Goal: Transaction & Acquisition: Purchase product/service

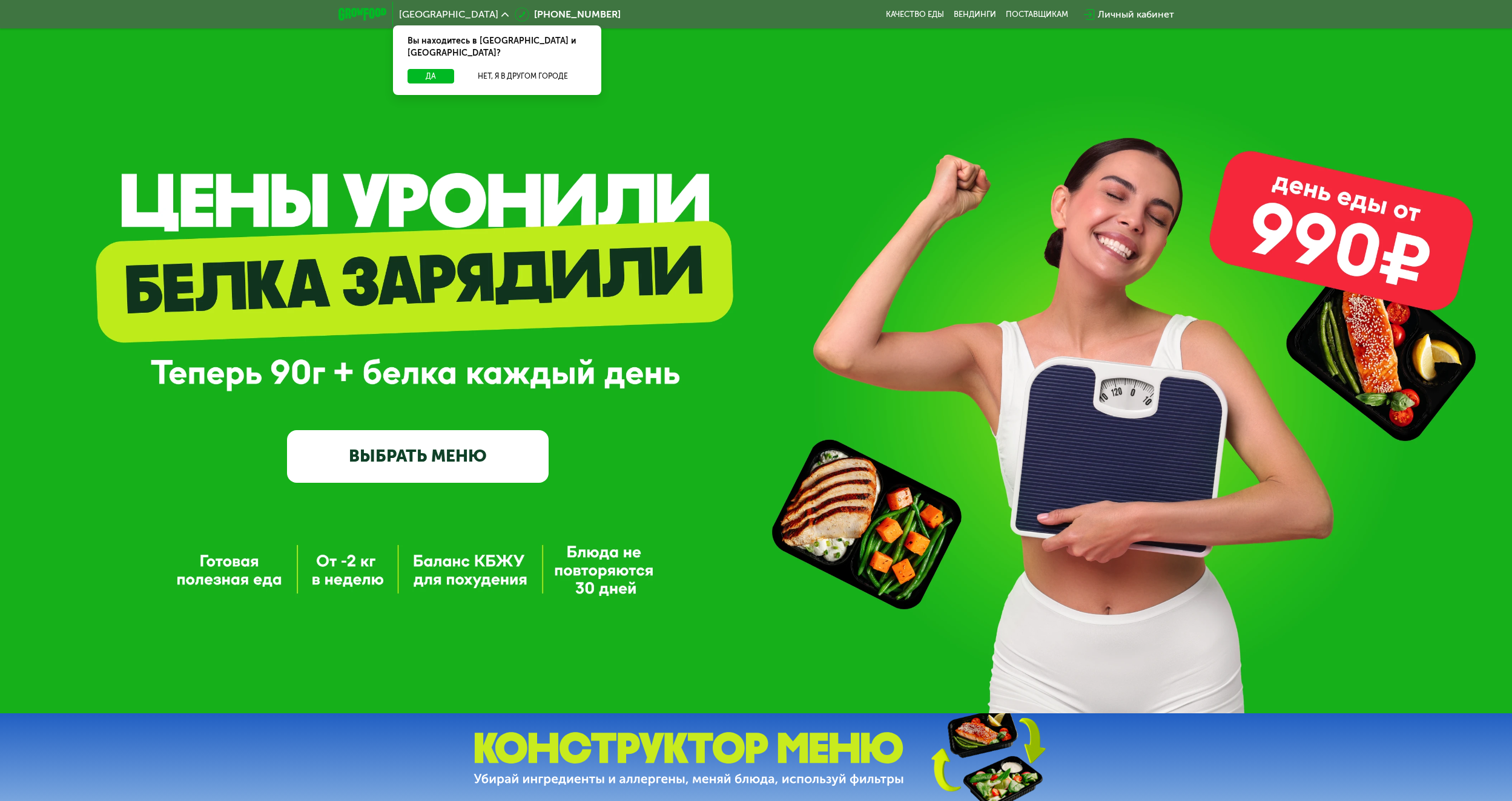
click at [410, 462] on link "ВЫБРАТЬ МЕНЮ" at bounding box center [418, 456] width 262 height 52
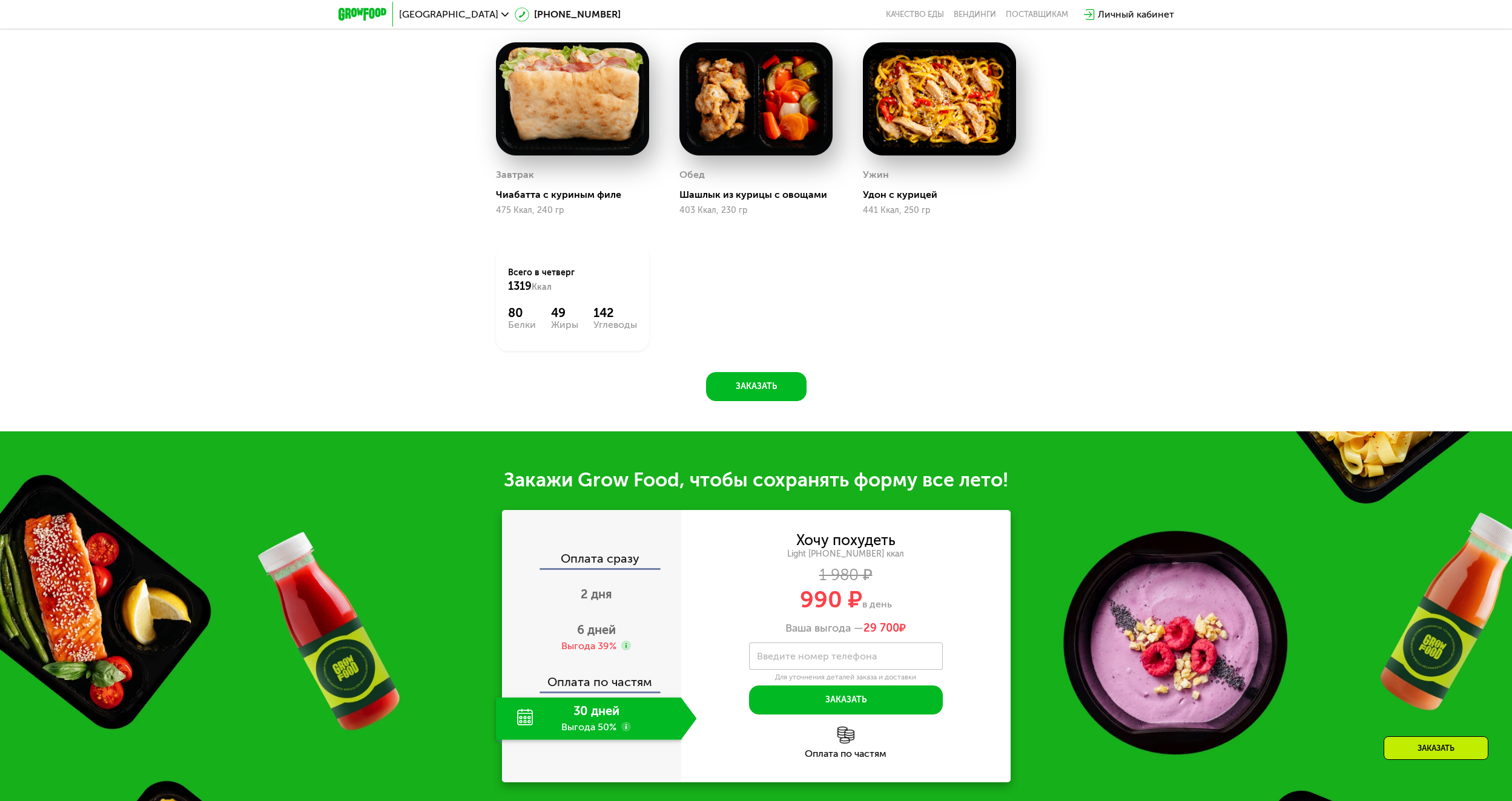
scroll to position [1125, 0]
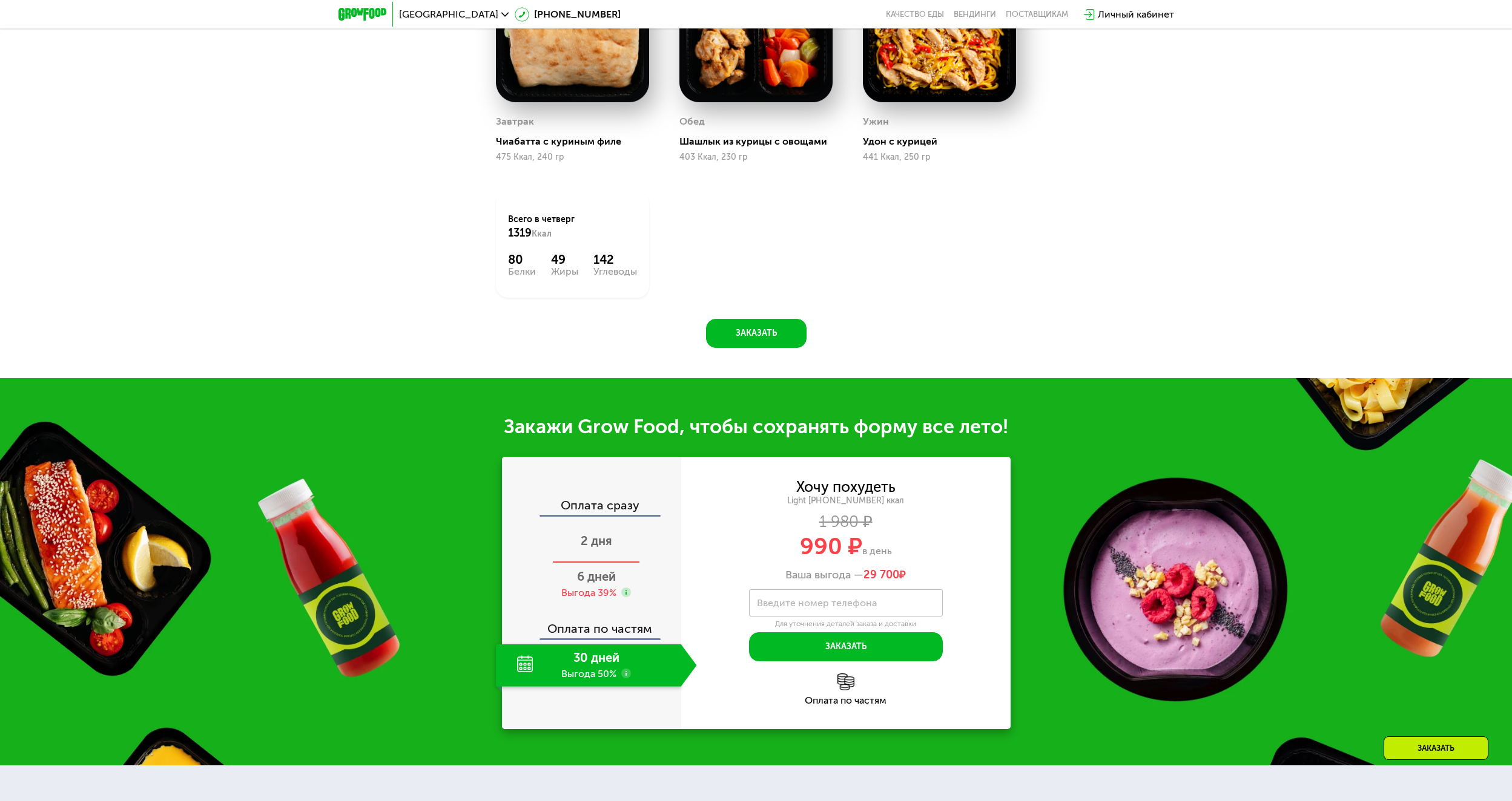
click at [596, 539] on span "2 дня" at bounding box center [596, 540] width 32 height 14
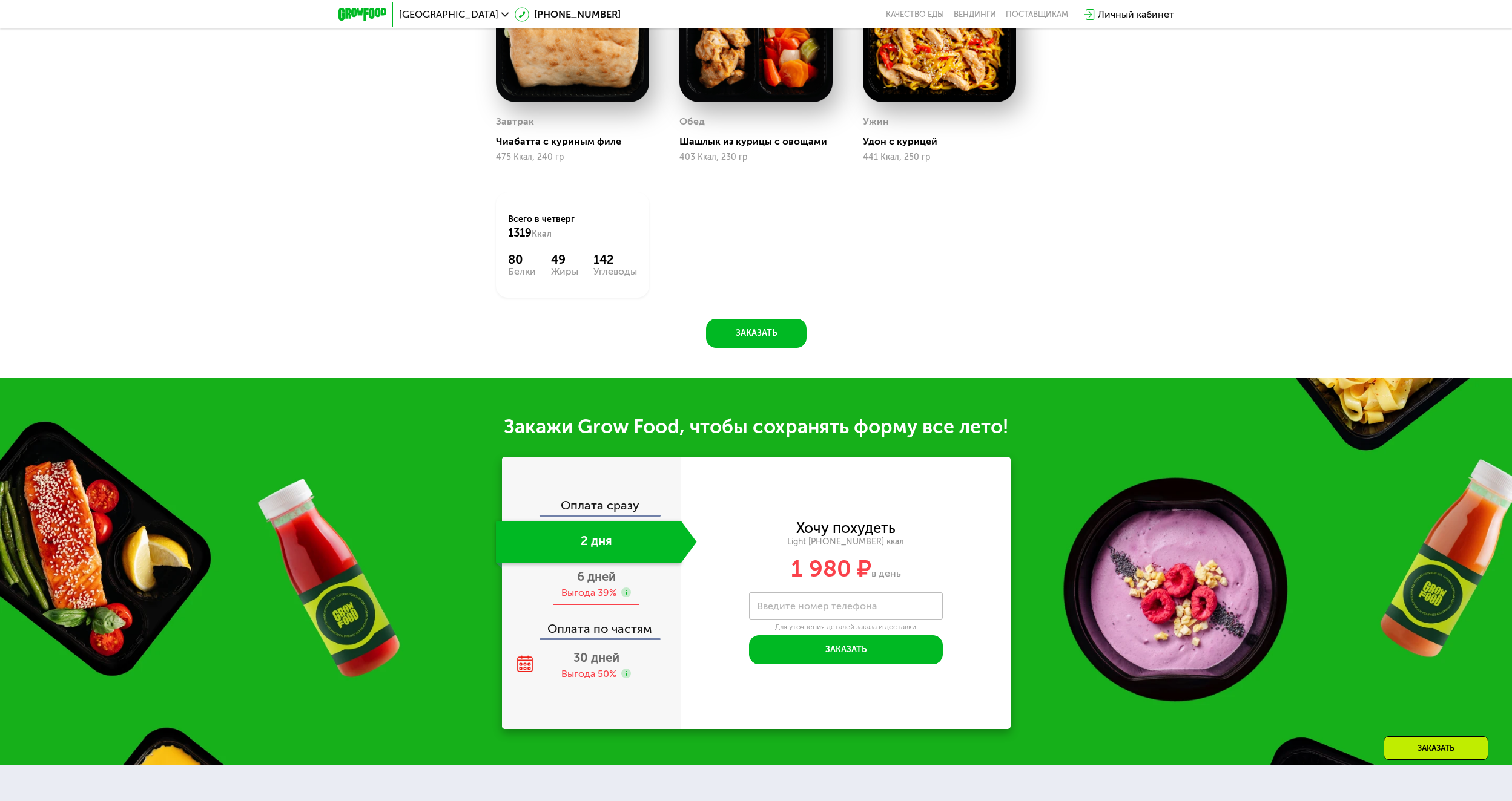
click at [591, 584] on span "6 дней" at bounding box center [596, 576] width 39 height 14
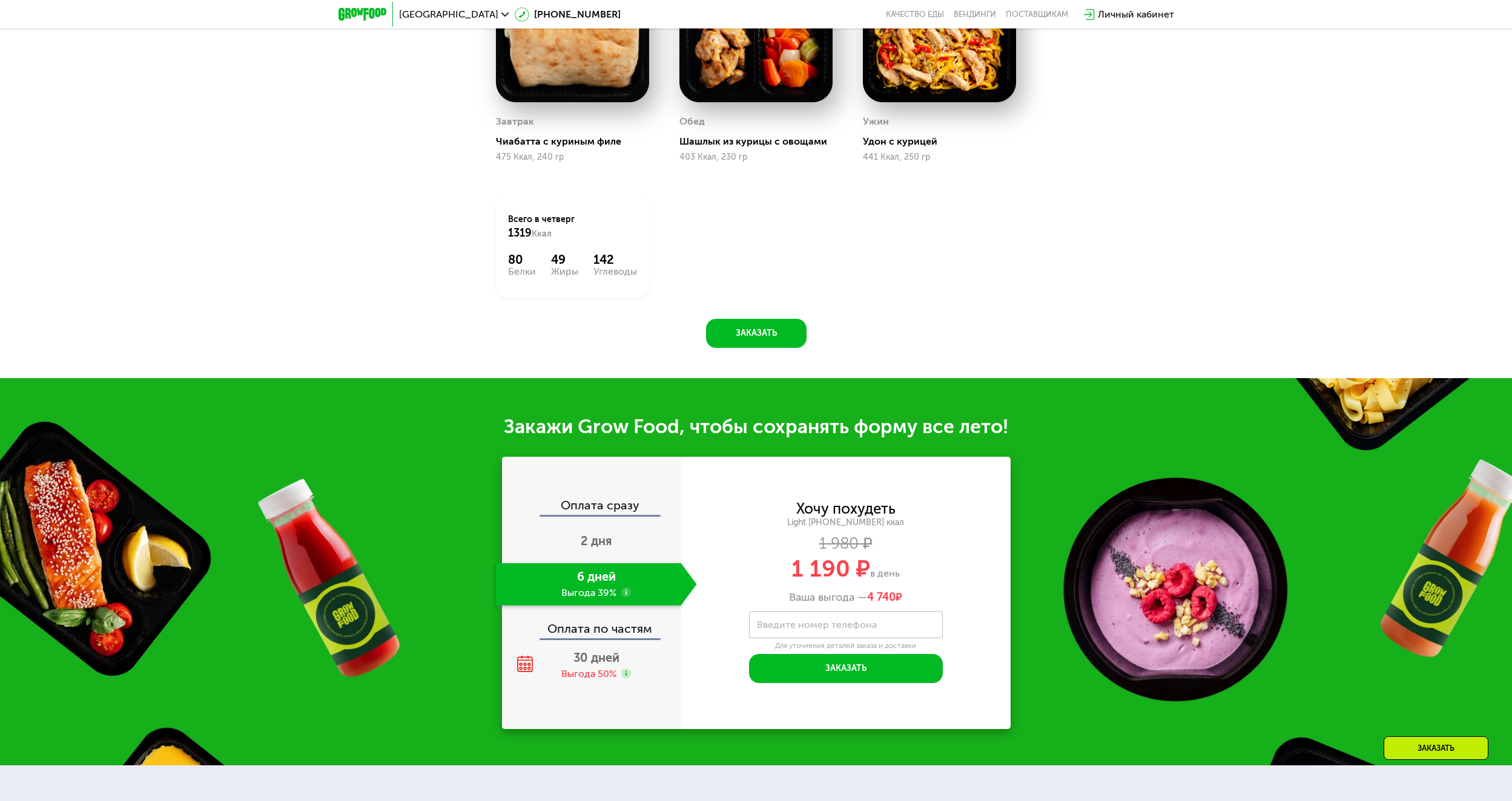
click at [294, 545] on div "Закажи Grow Food, чтобы сохранять форму все лето! Оплата сразу 2 дня 6 дней Выг…" at bounding box center [756, 571] width 1512 height 387
click at [600, 536] on div "2 дня" at bounding box center [596, 542] width 201 height 42
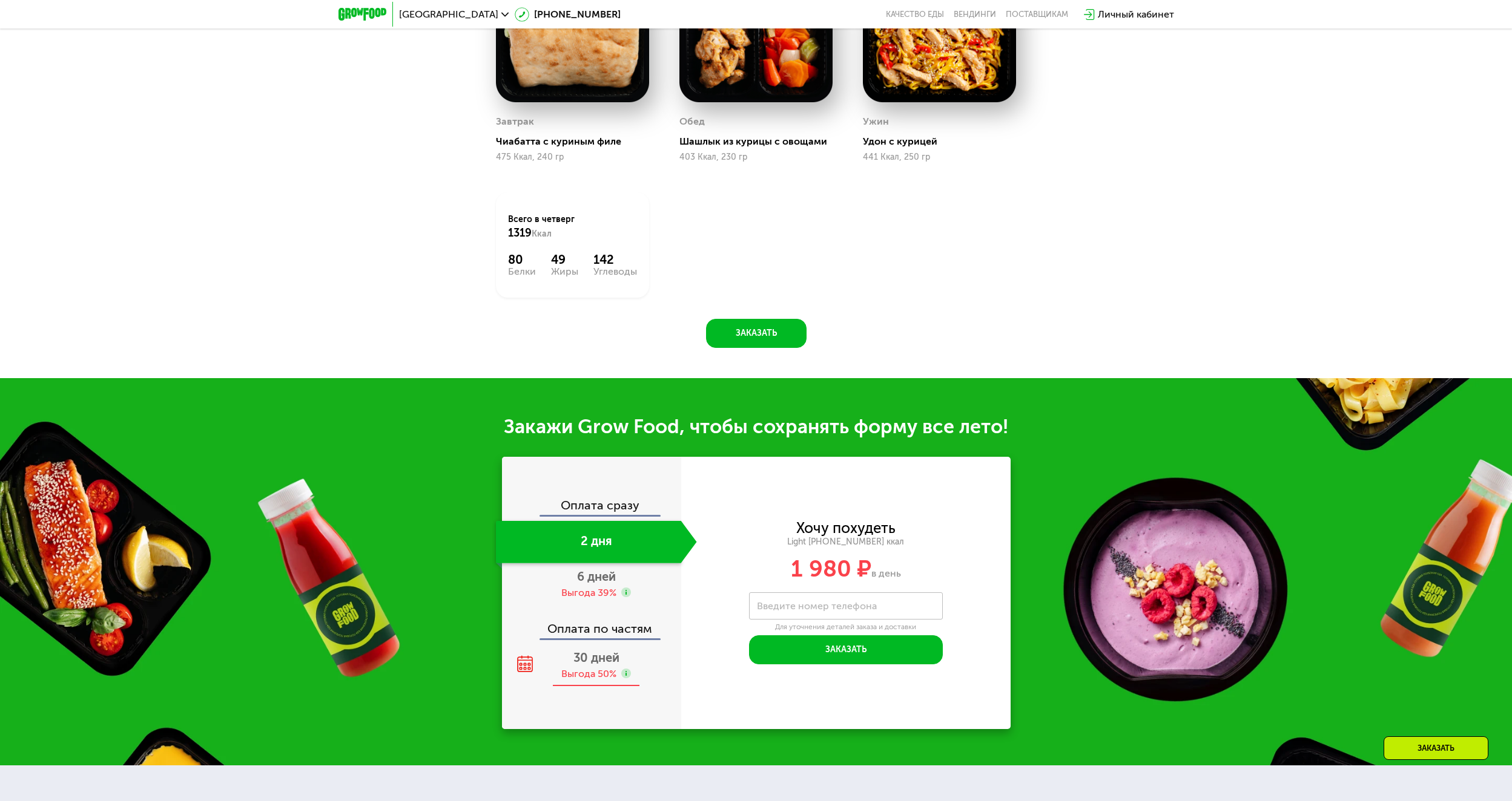
click at [589, 665] on span "30 дней" at bounding box center [596, 657] width 46 height 14
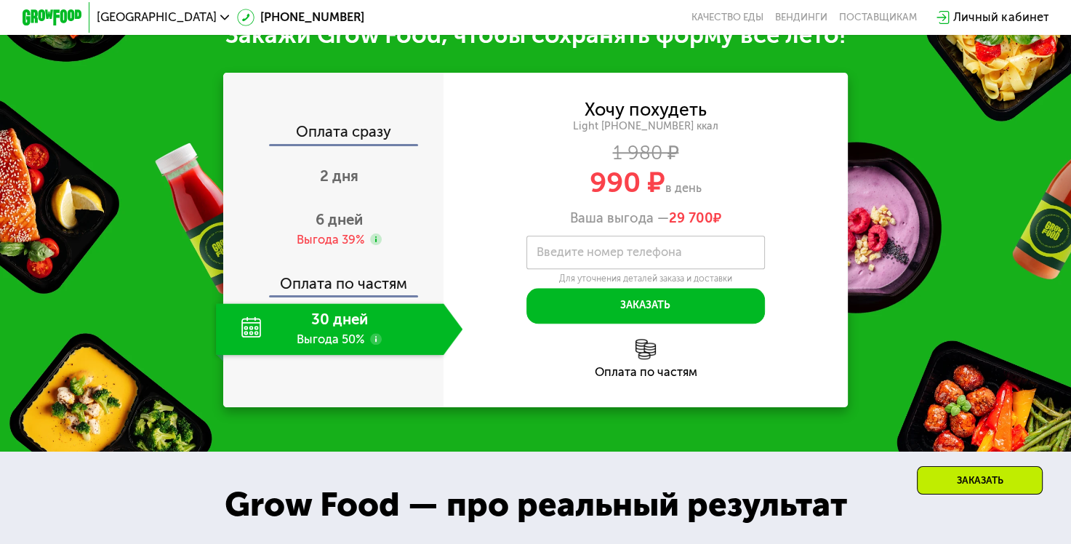
scroll to position [1497, 0]
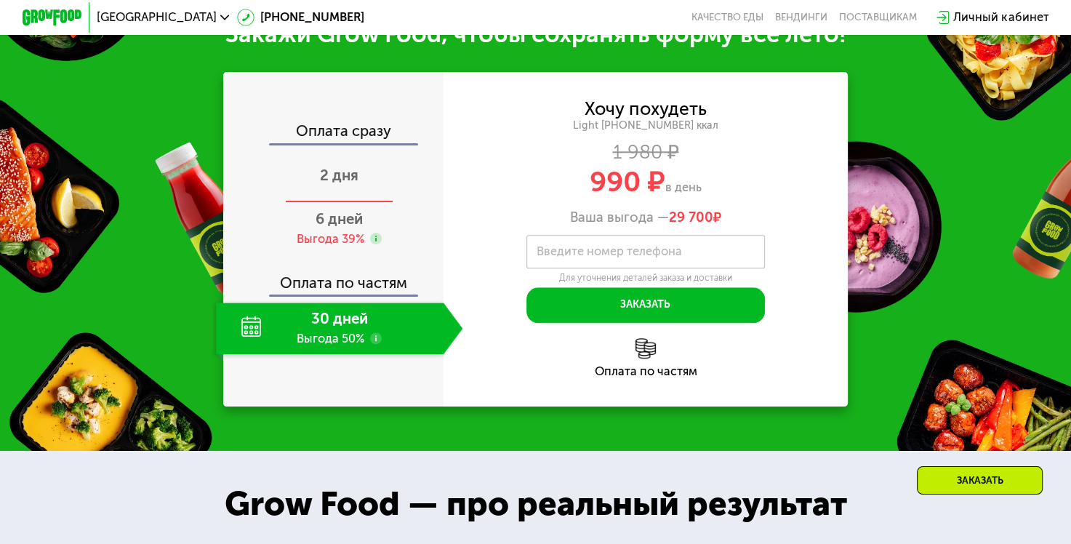
click at [343, 184] on span "2 дня" at bounding box center [339, 174] width 39 height 17
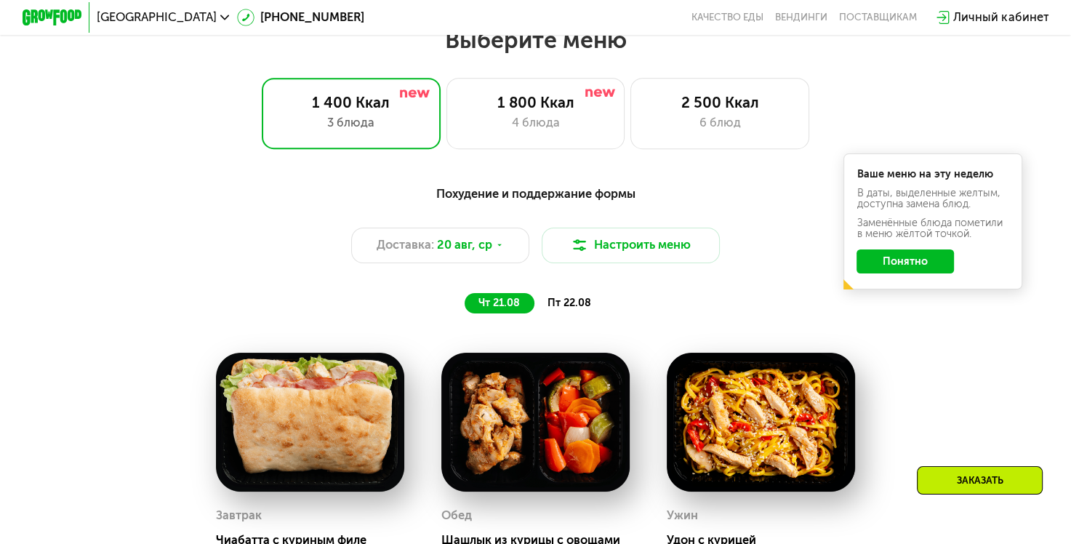
scroll to position [624, 0]
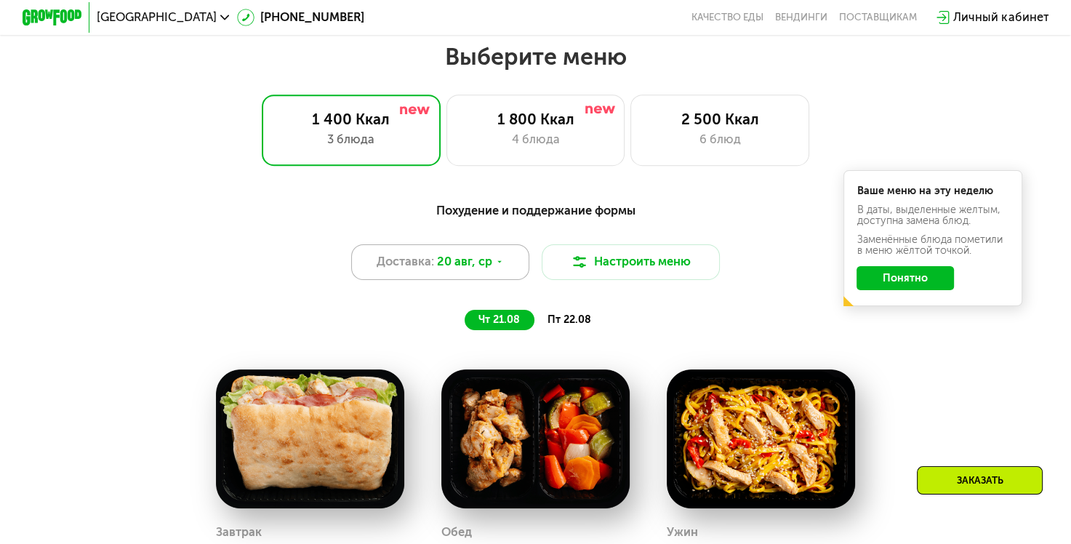
click at [483, 270] on span "20 авг, ср" at bounding box center [464, 262] width 55 height 18
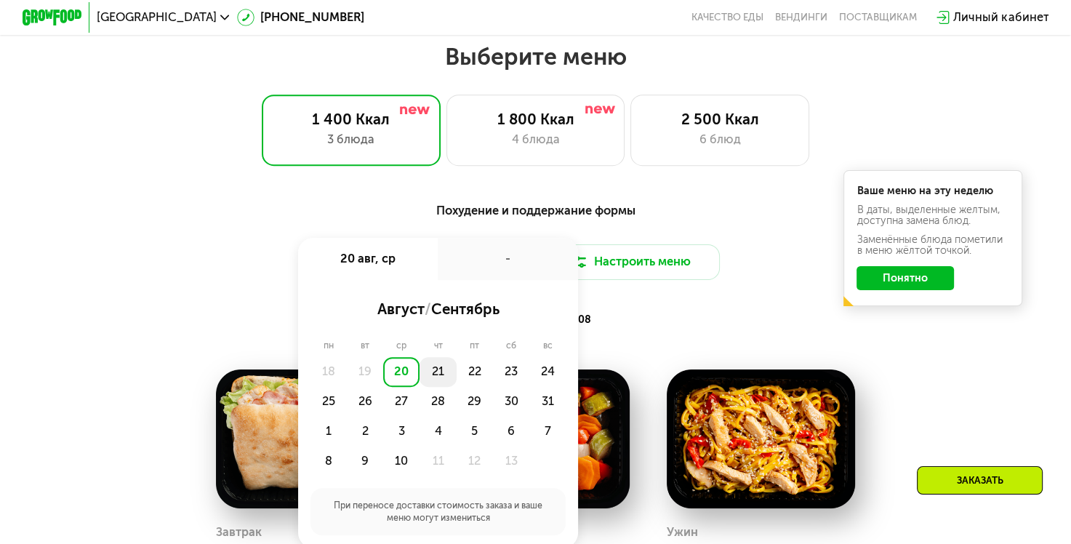
click at [456, 383] on div "21" at bounding box center [474, 372] width 36 height 30
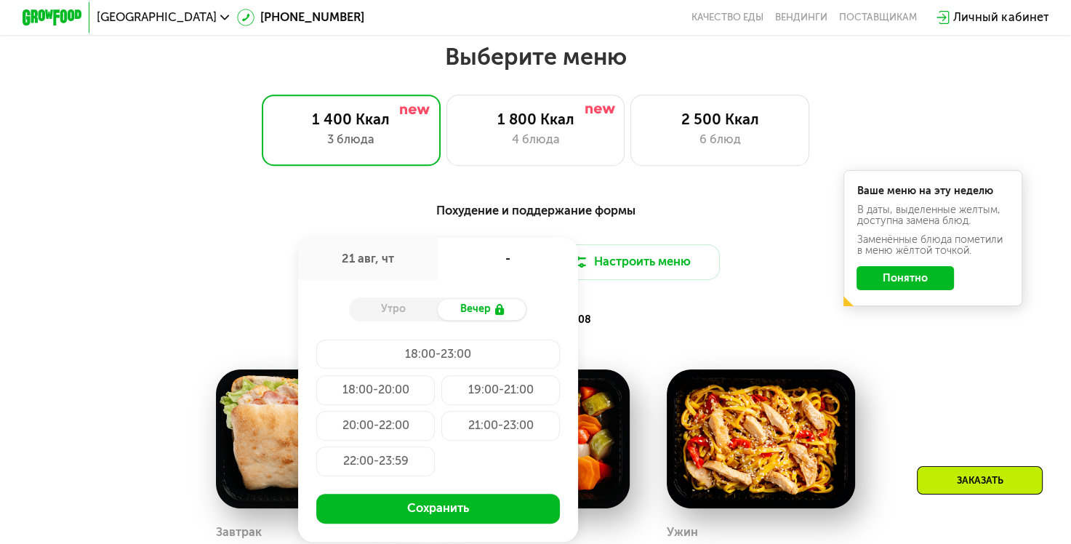
click at [396, 309] on div "Утро" at bounding box center [393, 309] width 89 height 21
click at [401, 320] on div "Утро" at bounding box center [393, 309] width 89 height 21
click at [454, 318] on div "Вечер" at bounding box center [482, 309] width 89 height 21
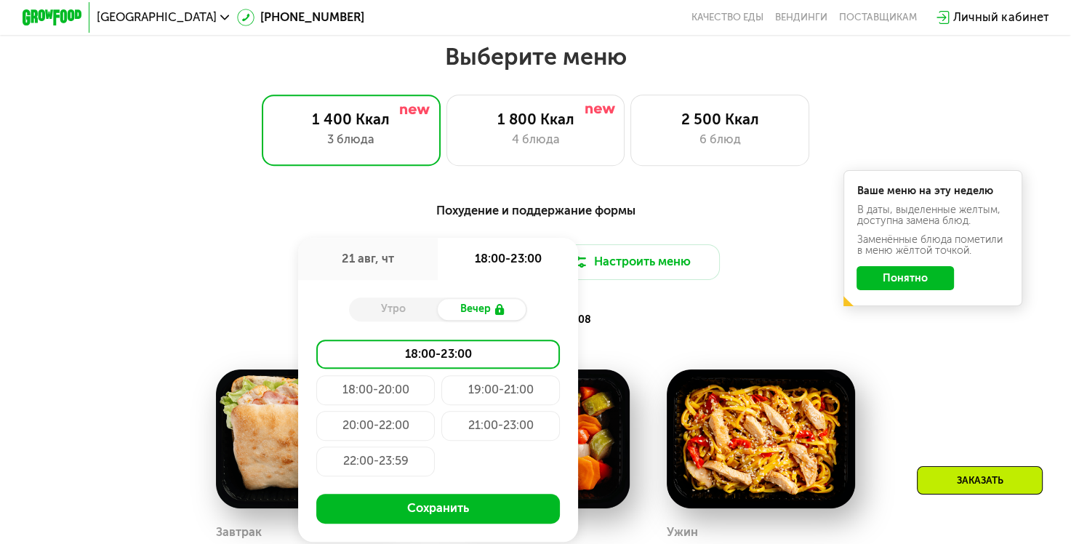
click at [441, 399] on div "18:00-20:00" at bounding box center [500, 390] width 119 height 30
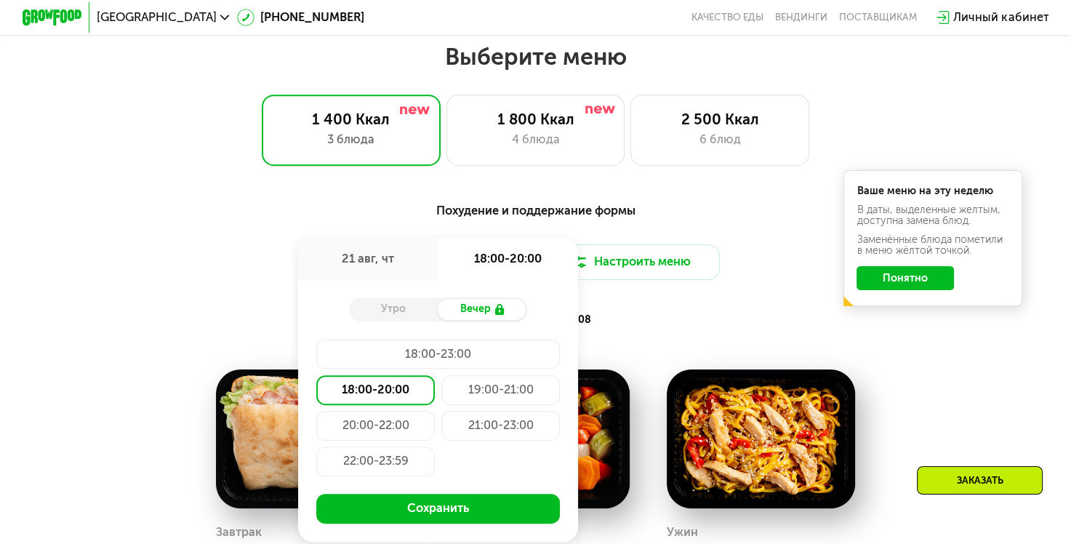
click at [640, 317] on div "Похудение и поддержание формы Доставка: [DATE] авг, чт 18:00-20:00 Утро Вечер 1…" at bounding box center [535, 265] width 880 height 129
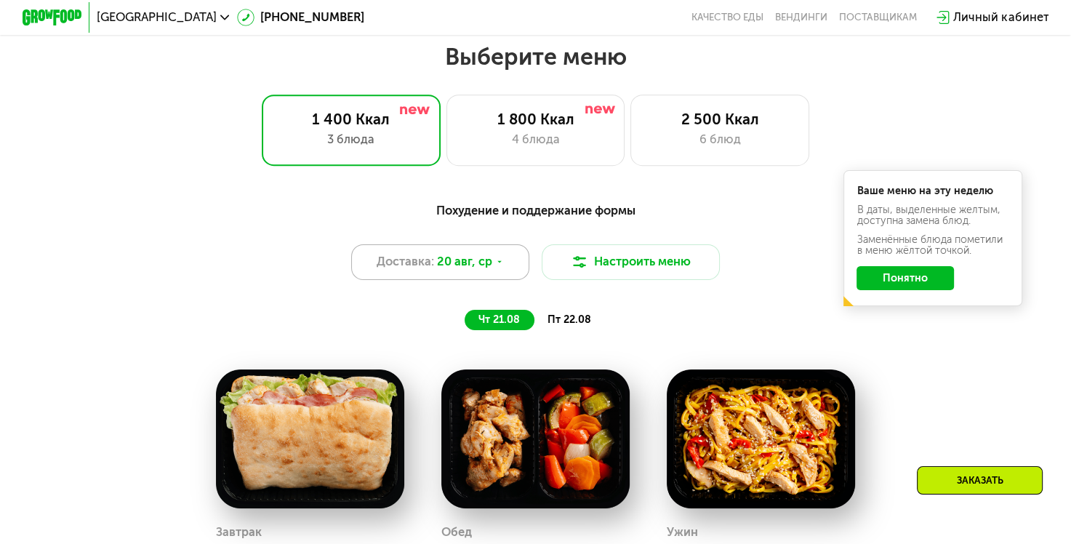
click at [506, 273] on div "Доставка: [DATE]" at bounding box center [440, 262] width 179 height 36
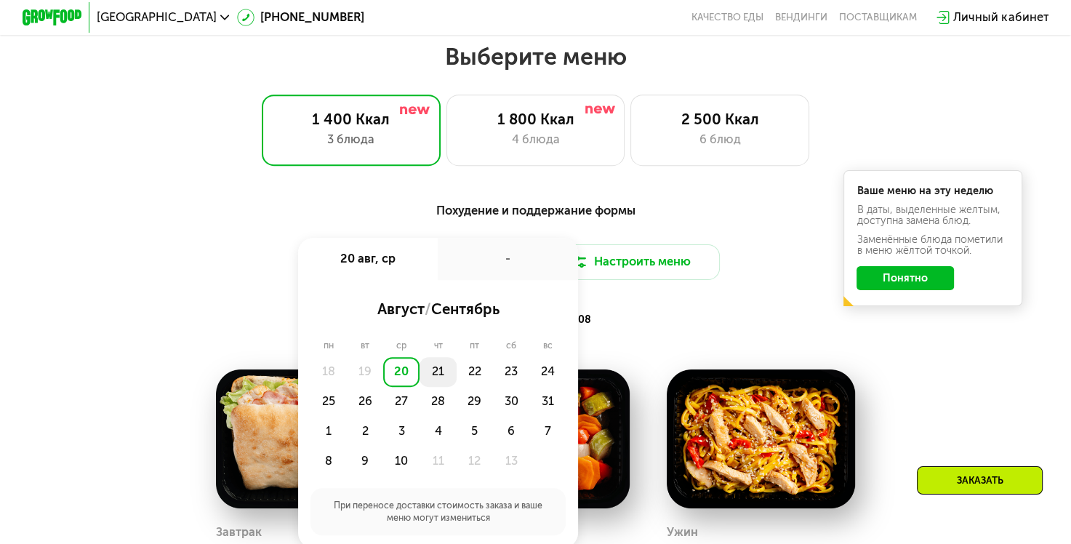
click at [456, 376] on div "21" at bounding box center [474, 372] width 36 height 30
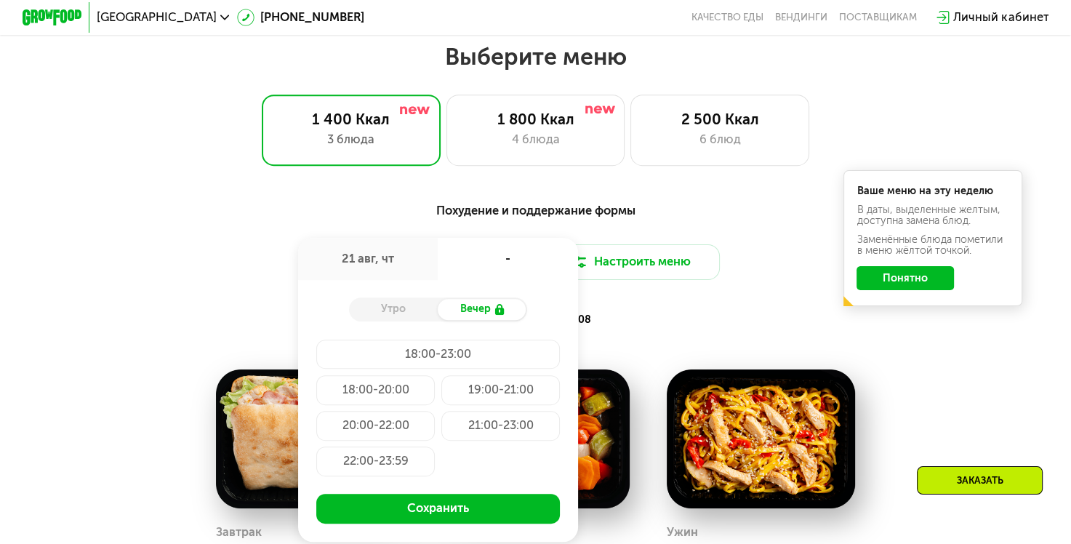
click at [414, 320] on div "Утро" at bounding box center [393, 309] width 89 height 21
click at [492, 320] on div "Вечер" at bounding box center [482, 309] width 89 height 21
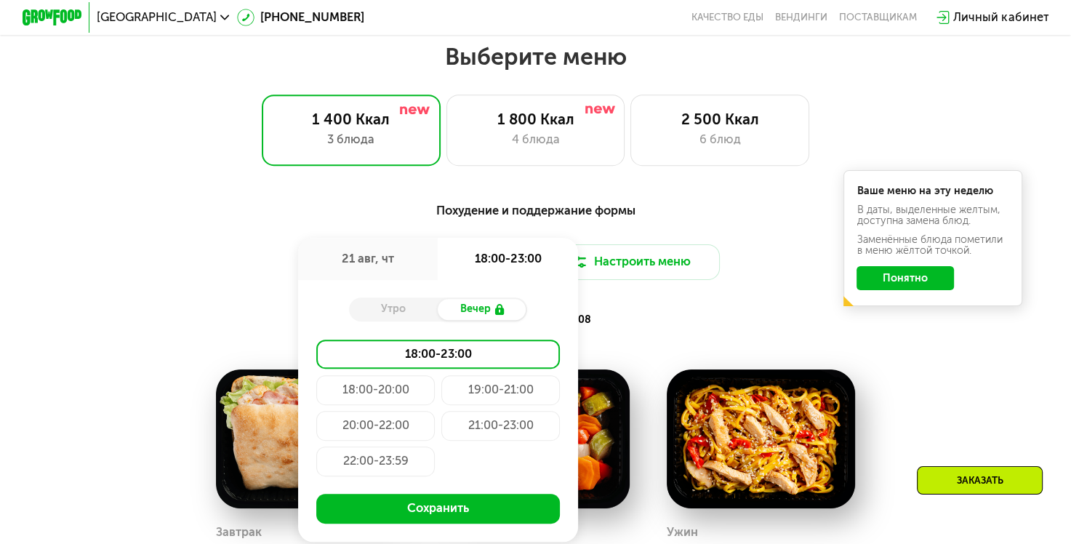
click at [509, 317] on div "Вечер" at bounding box center [482, 309] width 89 height 21
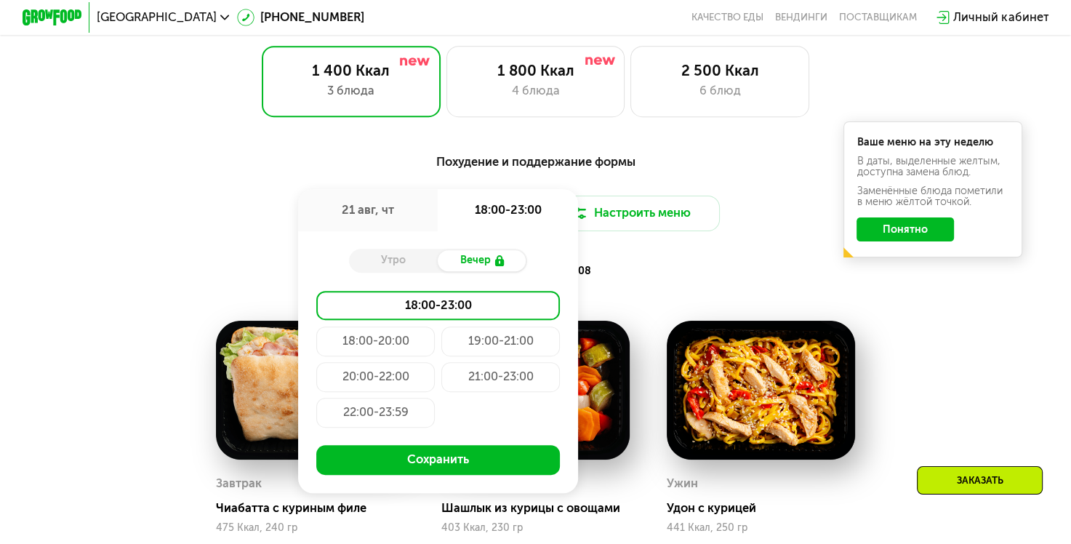
scroll to position [697, 0]
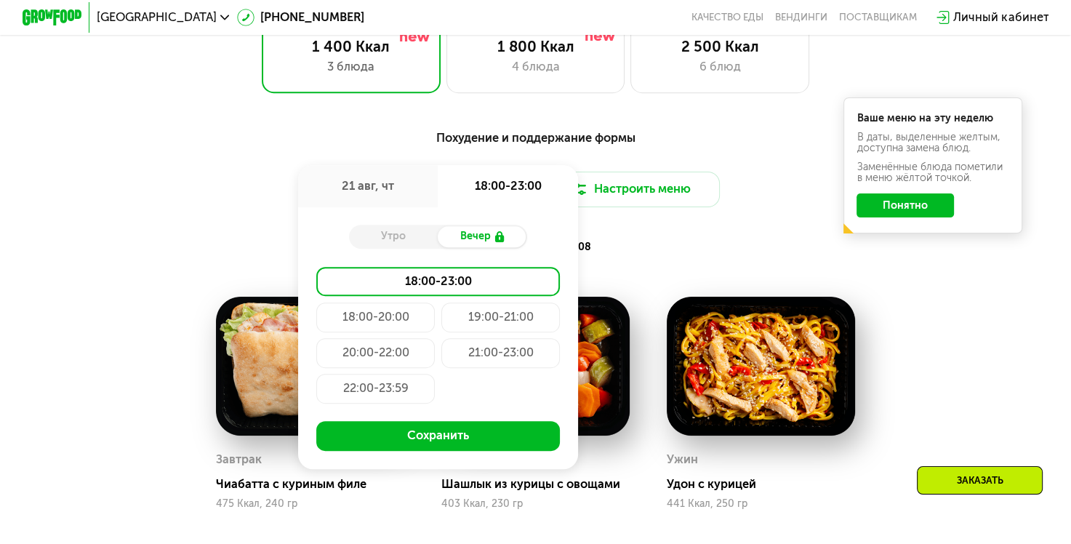
click at [725, 258] on div "чт 21.08 пт 22.08" at bounding box center [535, 247] width 617 height 21
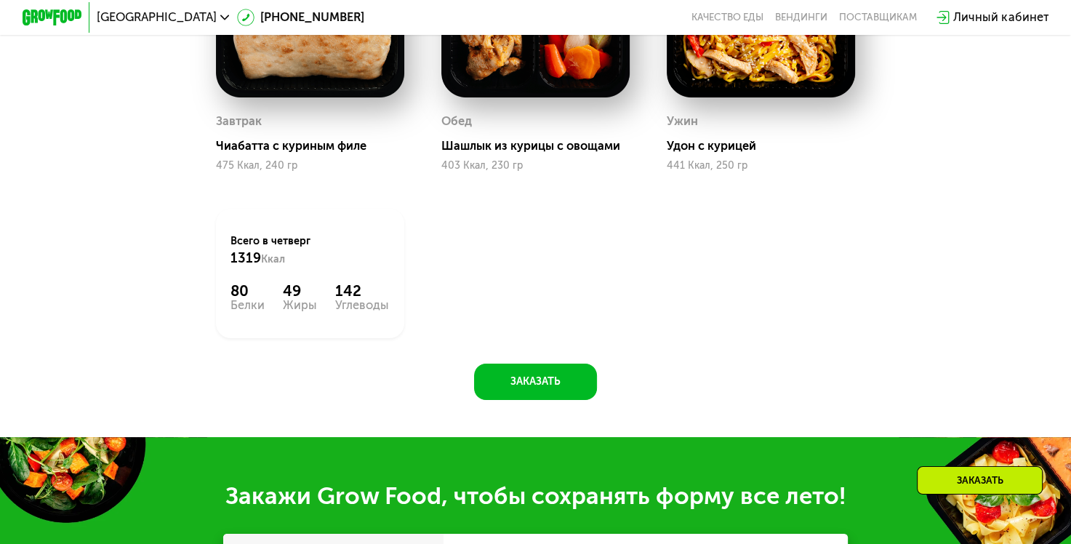
scroll to position [1061, 0]
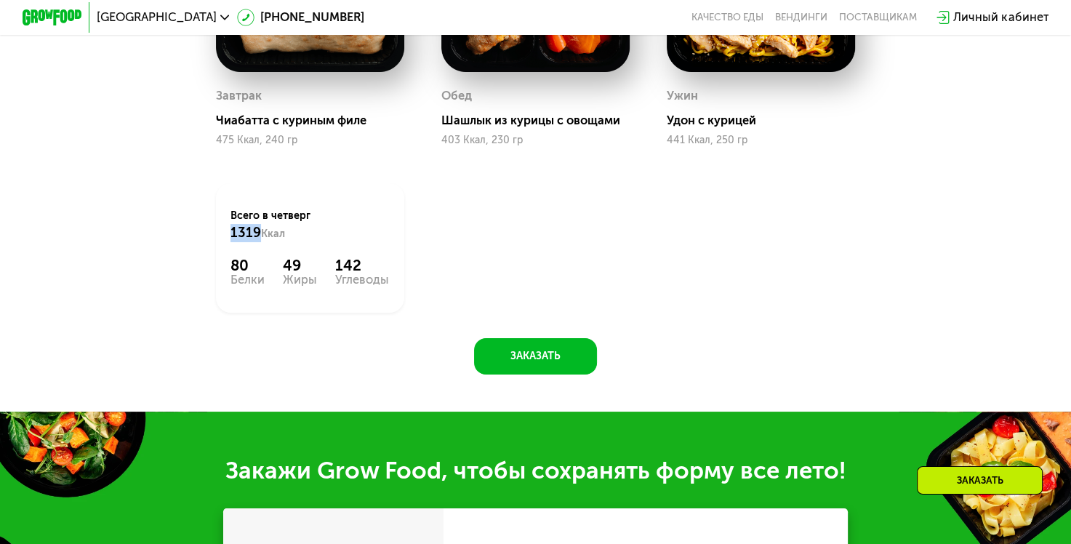
drag, startPoint x: 224, startPoint y: 242, endPoint x: 265, endPoint y: 246, distance: 40.9
click at [264, 246] on div "Всего в [DATE] 1319 Ккал 80 Белки 49 Жиры 142 Углеводы" at bounding box center [310, 247] width 188 height 129
click at [299, 241] on div "Всего в [DATE] 1319 Ккал" at bounding box center [309, 225] width 158 height 33
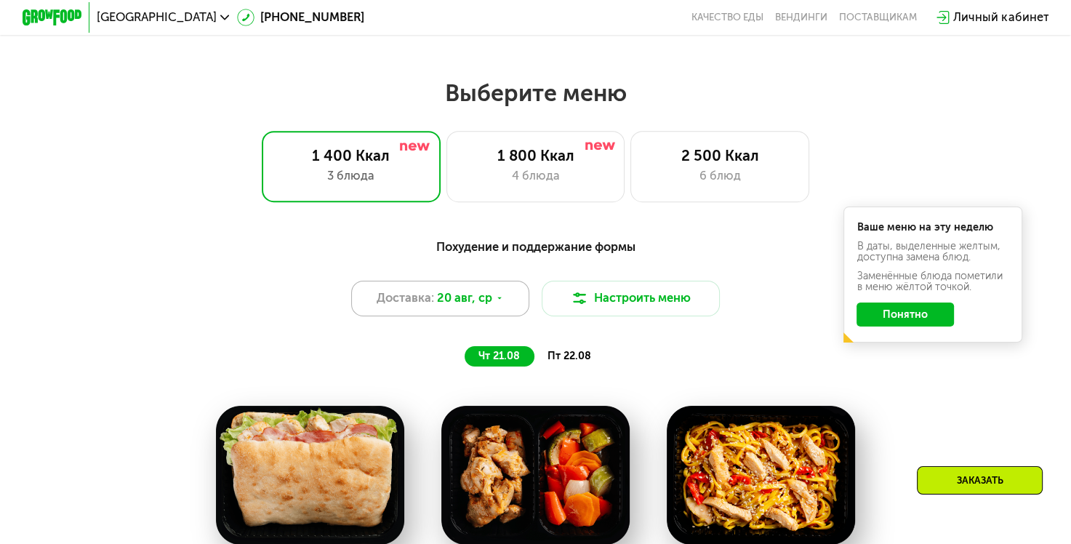
scroll to position [552, 0]
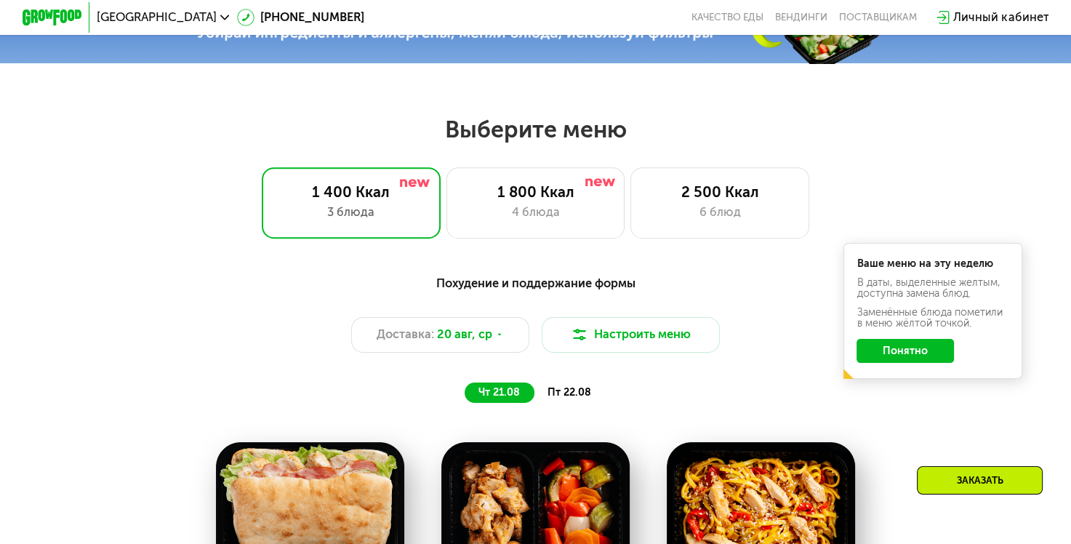
click at [568, 398] on span "пт 22.08" at bounding box center [569, 392] width 44 height 12
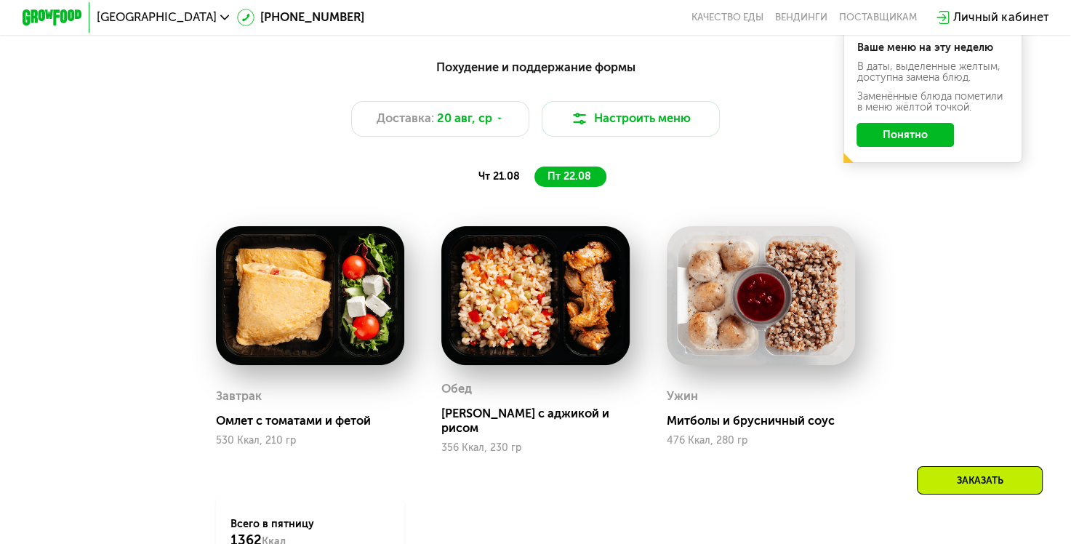
scroll to position [770, 0]
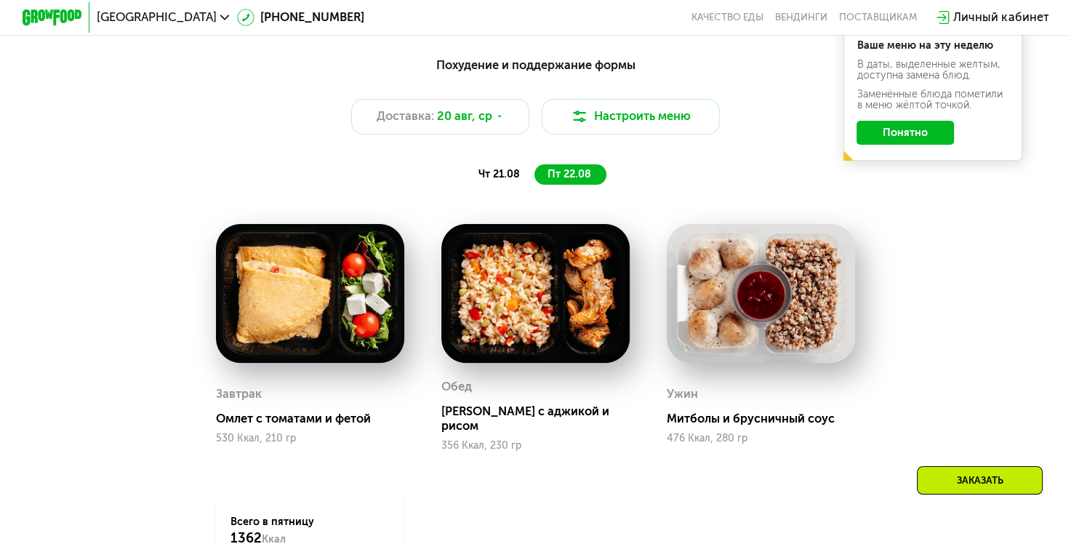
click at [499, 180] on span "чт 21.08" at bounding box center [498, 174] width 41 height 12
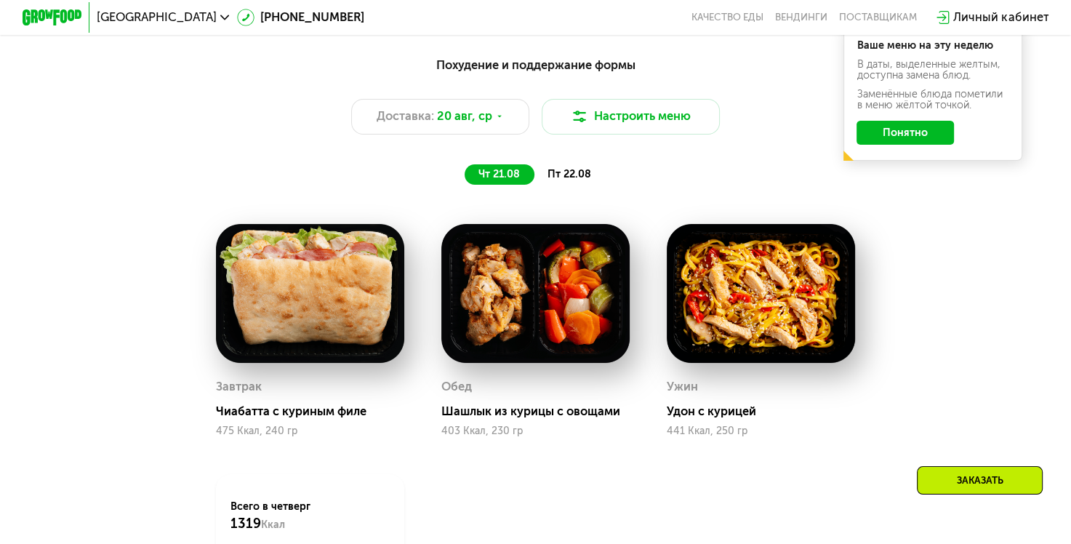
click at [903, 138] on button "Понятно" at bounding box center [904, 133] width 97 height 24
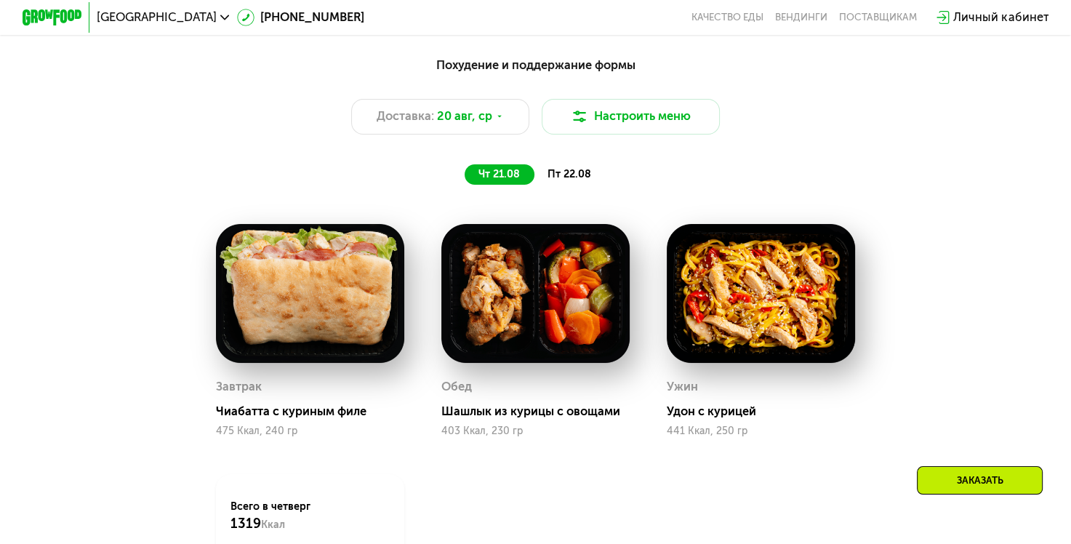
click at [592, 180] on div "пт 22.08" at bounding box center [570, 174] width 72 height 21
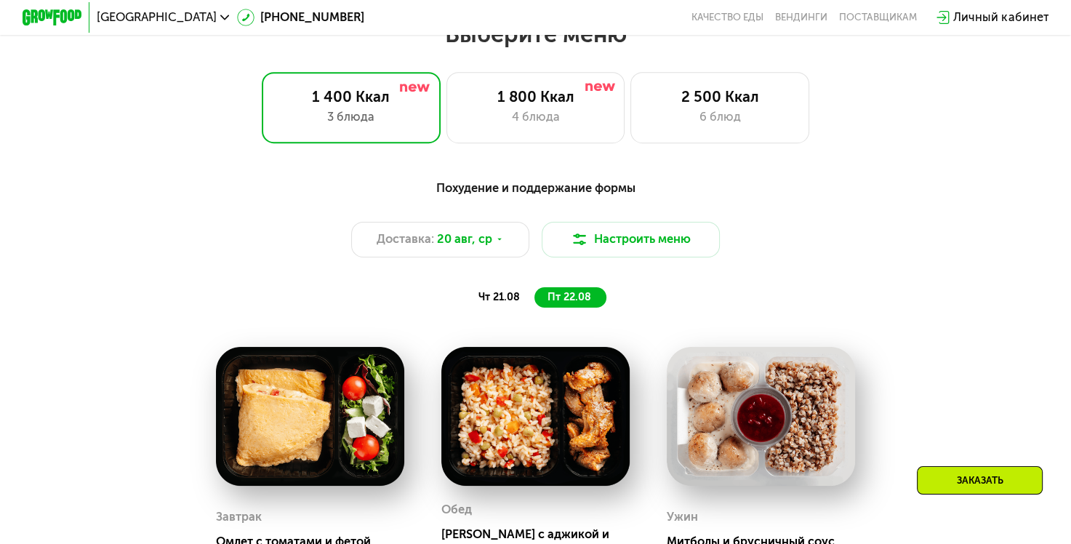
scroll to position [624, 0]
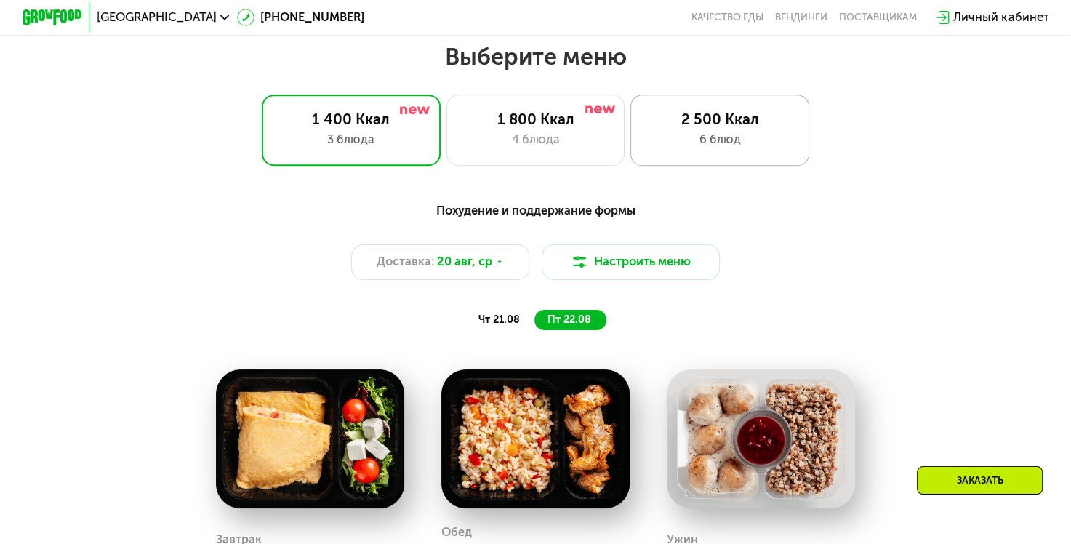
click at [698, 134] on div "2 500 Ккал 6 блюд" at bounding box center [719, 129] width 179 height 71
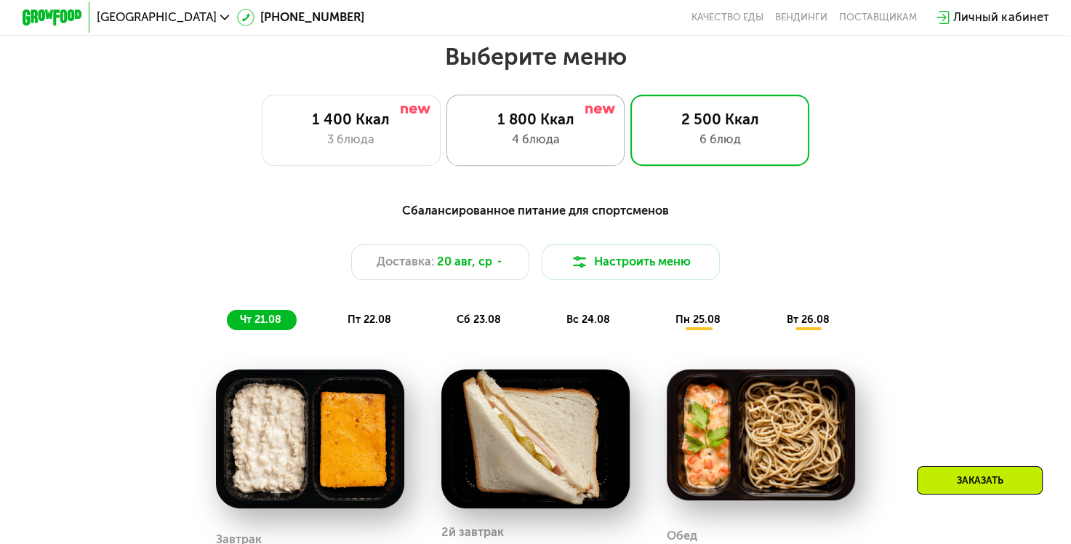
click at [528, 146] on div "4 блюда" at bounding box center [536, 140] width 148 height 18
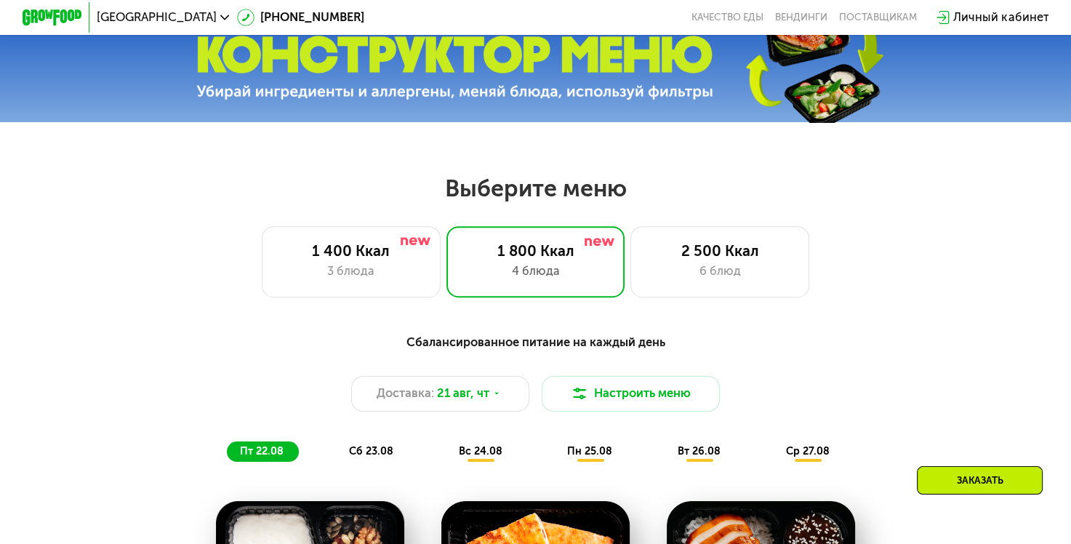
scroll to position [479, 0]
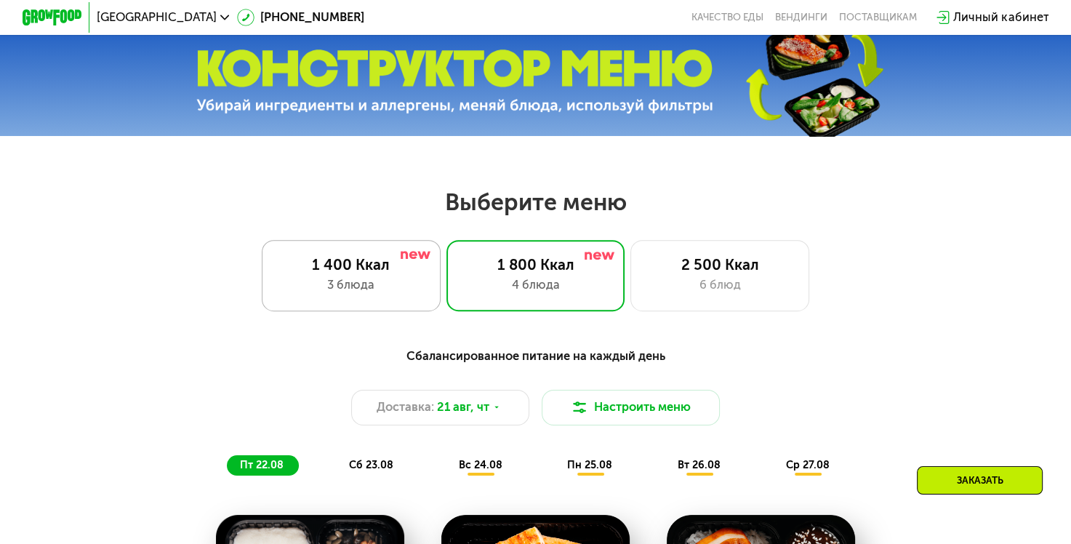
click at [393, 282] on div "3 блюда" at bounding box center [352, 285] width 148 height 18
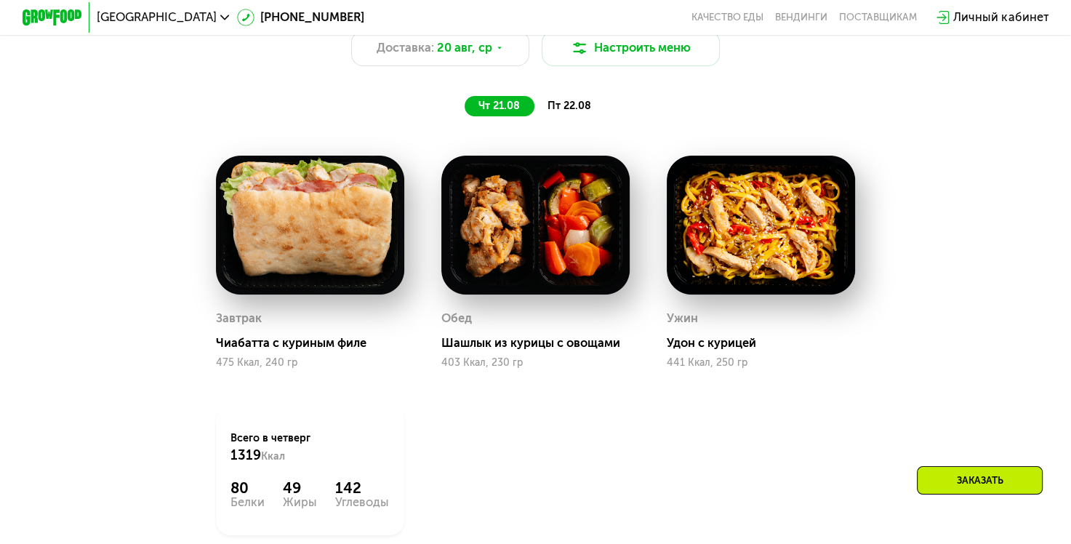
scroll to position [770, 0]
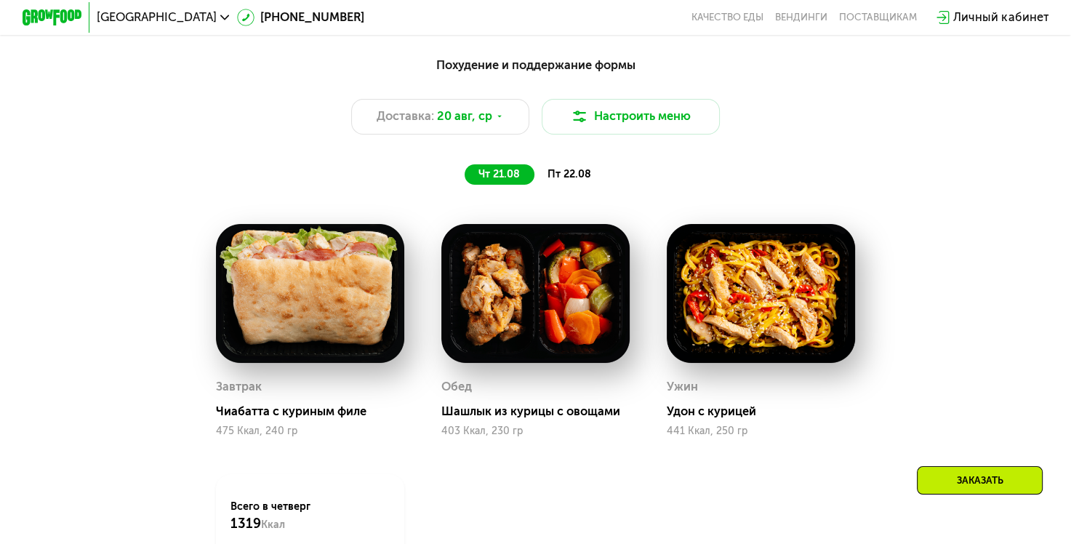
click at [563, 180] on span "пт 22.08" at bounding box center [569, 174] width 44 height 12
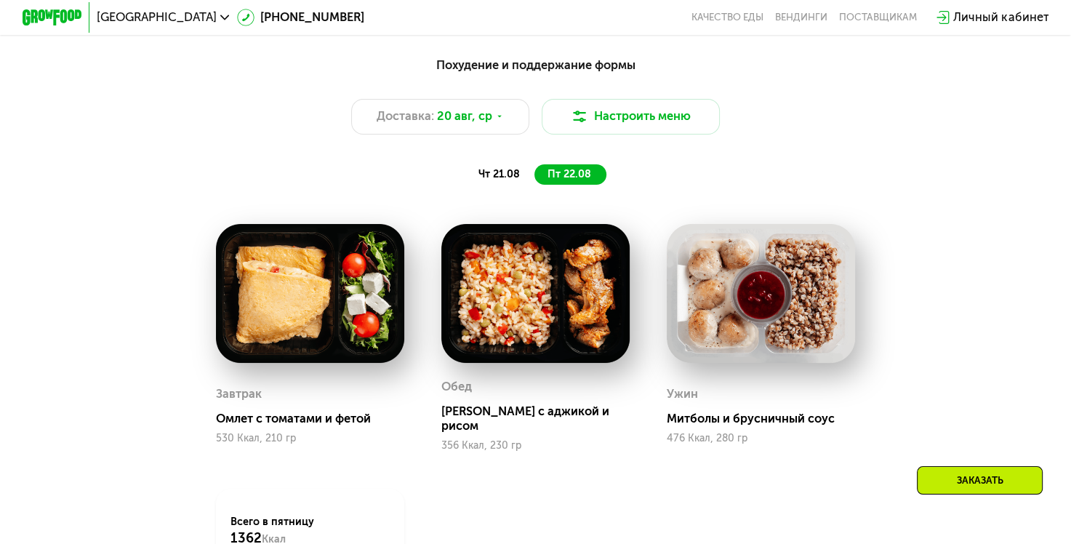
click at [534, 177] on div "чт 21.08" at bounding box center [570, 174] width 72 height 21
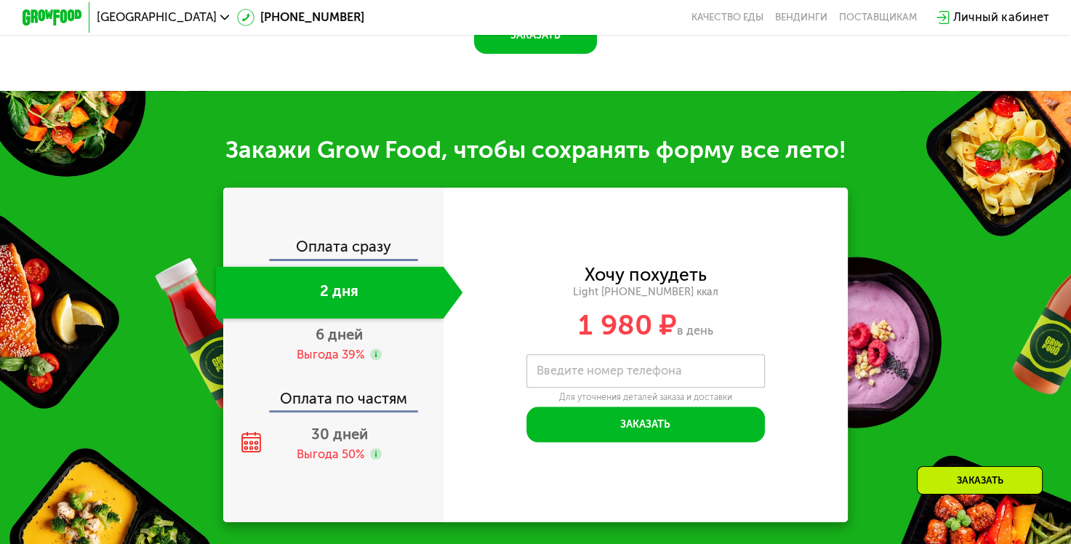
scroll to position [1526, 0]
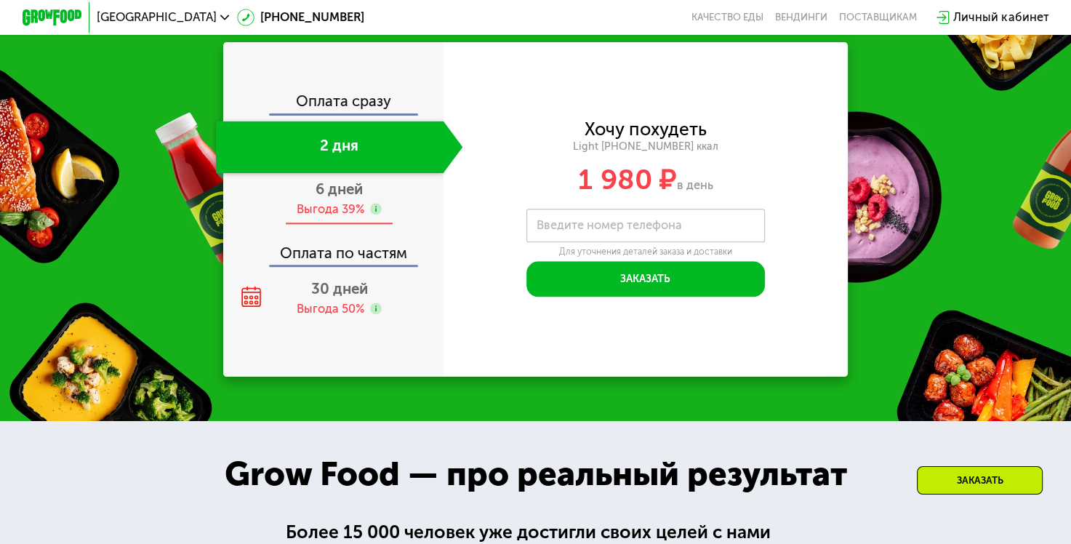
click at [337, 218] on div "Выгода 39%" at bounding box center [331, 209] width 68 height 17
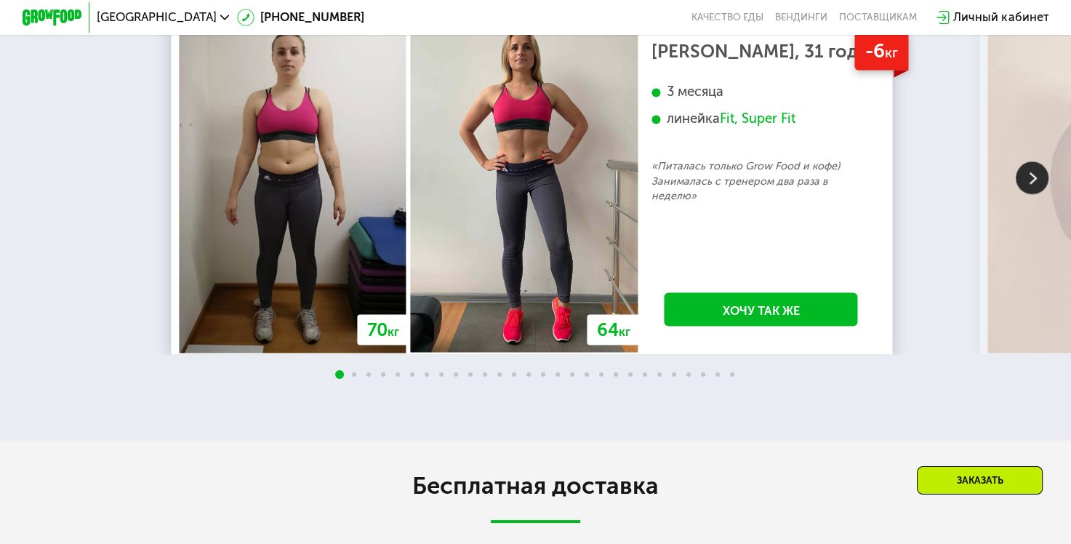
scroll to position [2471, 0]
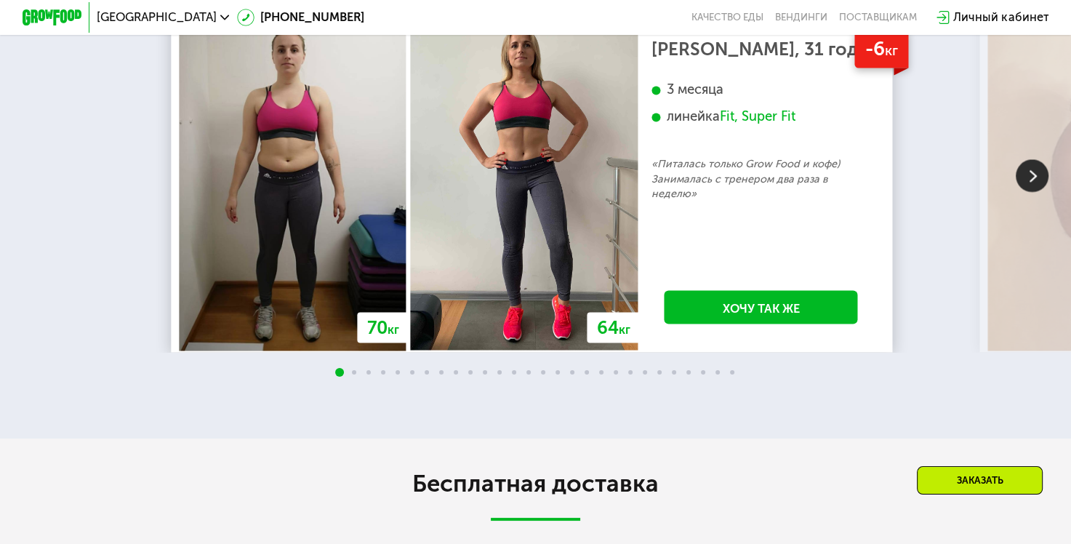
click at [735, 126] on div "Fit, Super Fit" at bounding box center [758, 116] width 76 height 17
click at [779, 126] on div "Fit, Super Fit" at bounding box center [758, 116] width 76 height 17
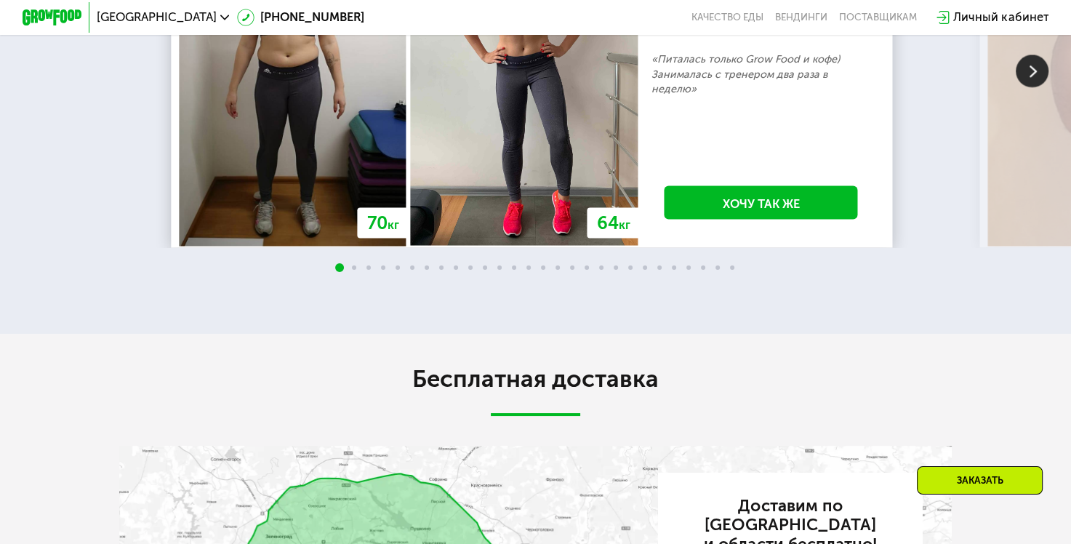
scroll to position [2544, 0]
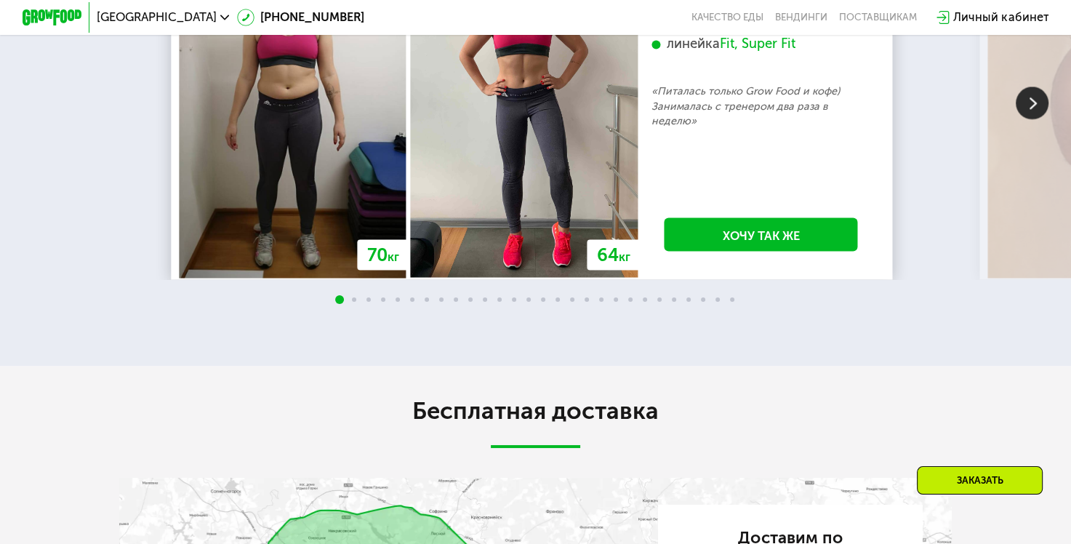
click at [1021, 119] on img at bounding box center [1031, 102] width 33 height 33
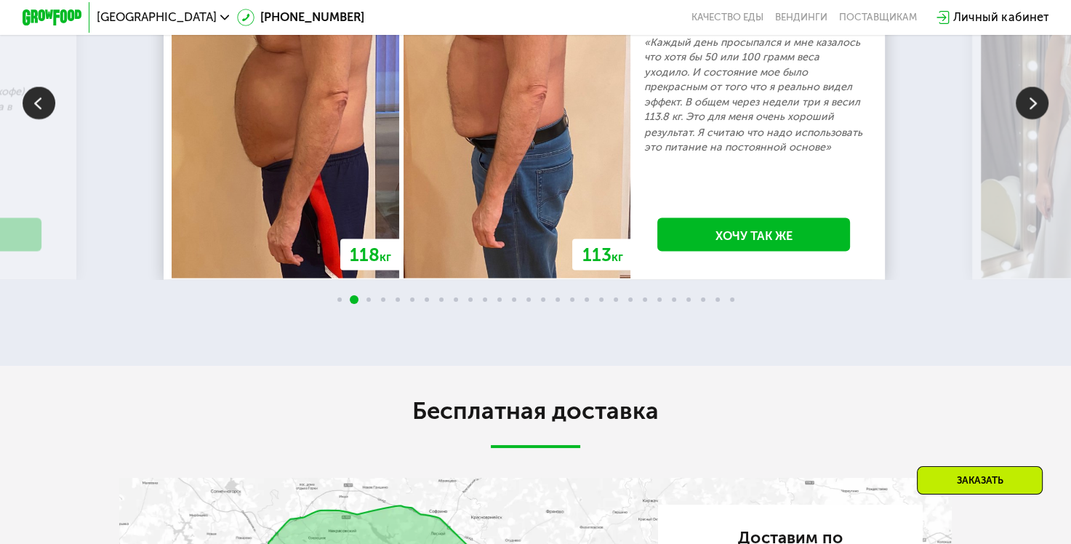
click at [1029, 119] on img at bounding box center [1031, 102] width 33 height 33
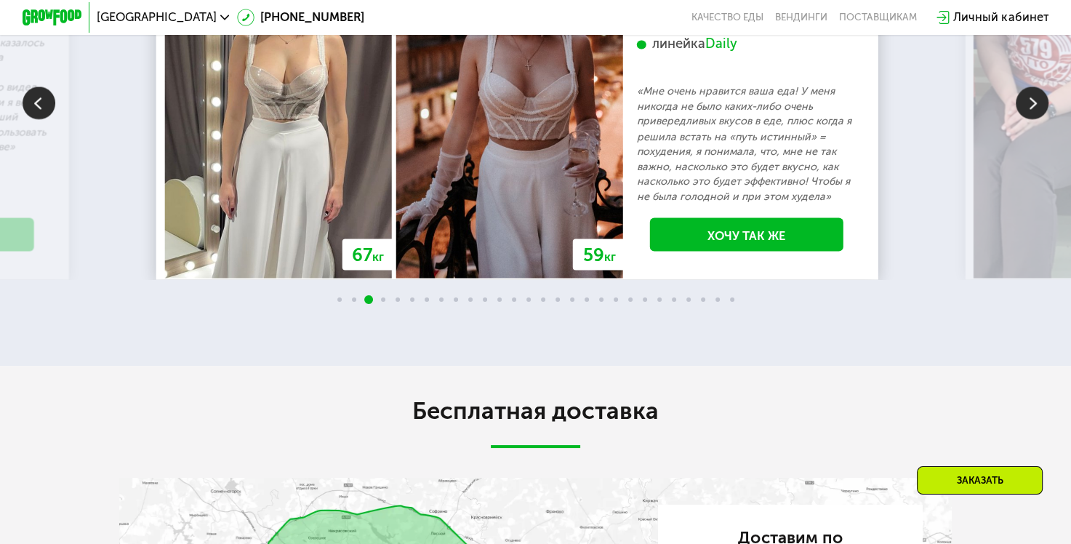
click at [1022, 119] on img at bounding box center [1031, 102] width 33 height 33
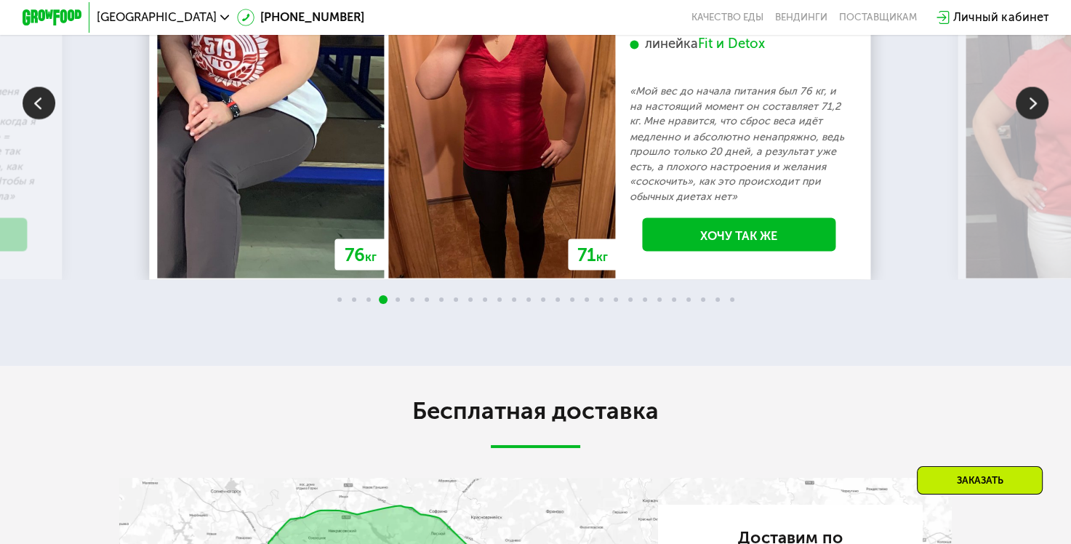
click at [754, 53] on div "Fit и Detox" at bounding box center [730, 44] width 67 height 17
click at [1025, 119] on img at bounding box center [1031, 102] width 33 height 33
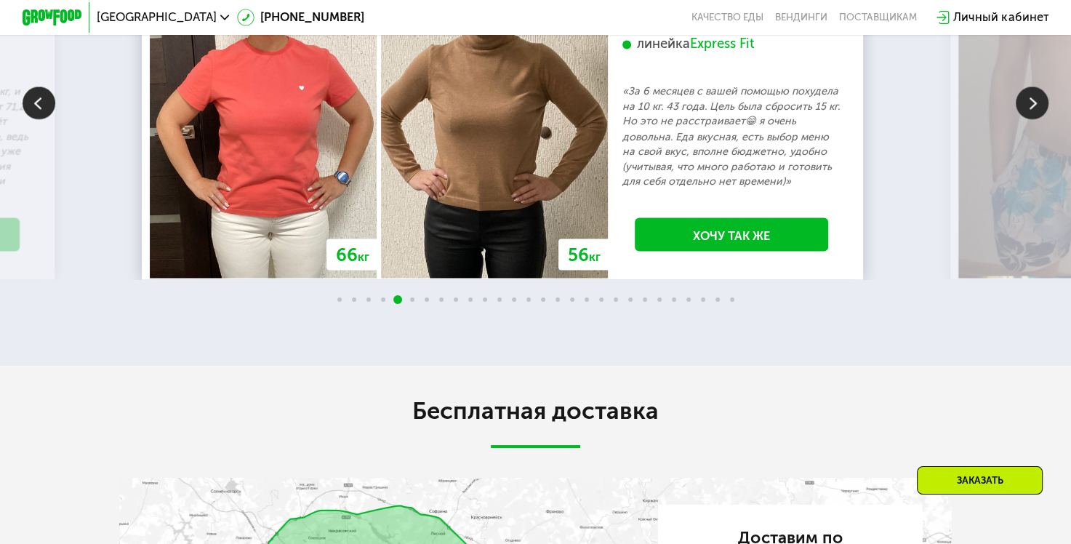
click at [1021, 119] on img at bounding box center [1031, 102] width 33 height 33
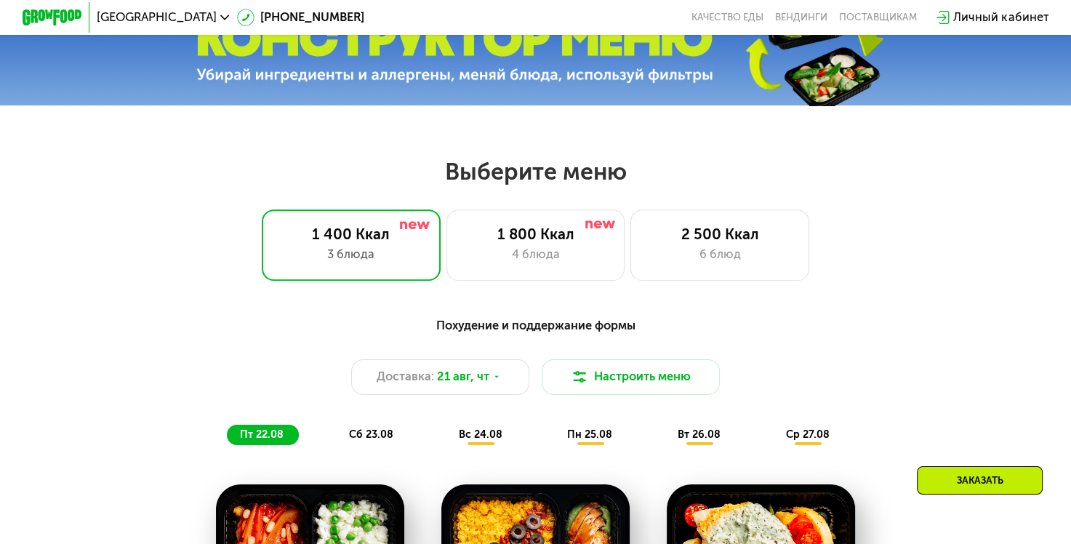
scroll to position [509, 0]
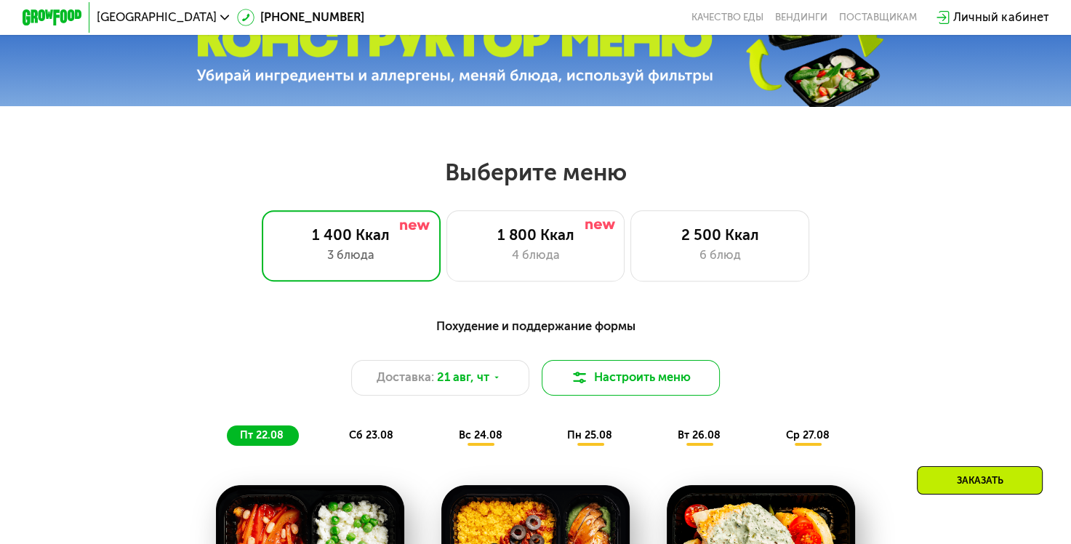
click at [663, 366] on button "Настроить меню" at bounding box center [631, 378] width 179 height 36
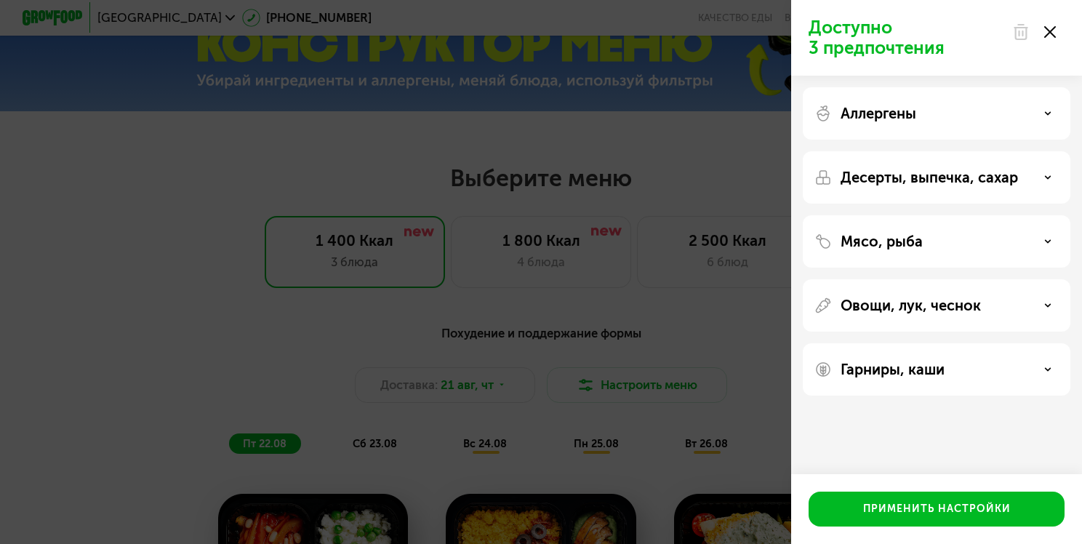
click at [918, 248] on p "Мясо, рыба" at bounding box center [881, 241] width 82 height 17
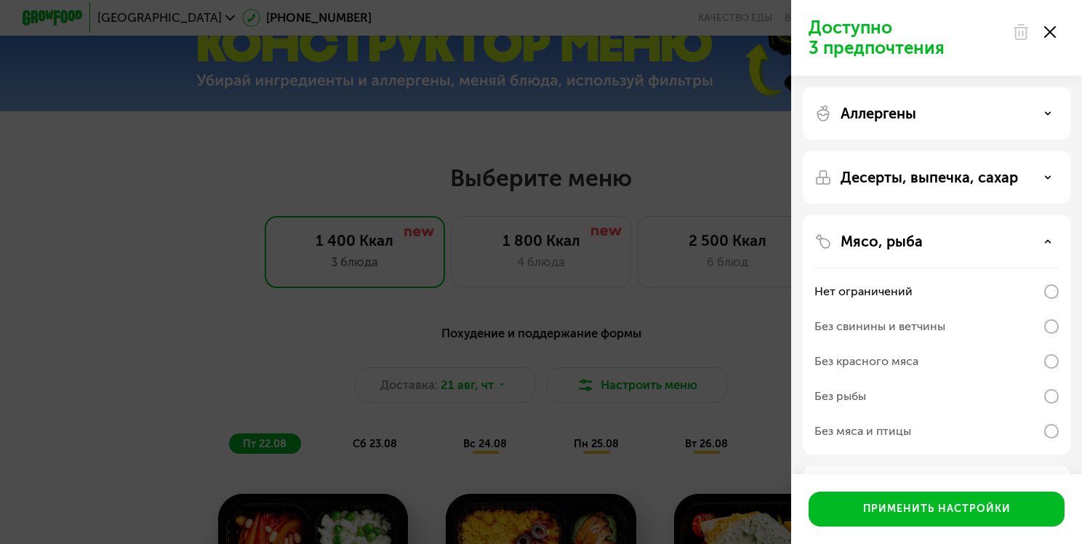
click at [929, 466] on div "Мясо, рыба Нет ограничений Без свинины и ветчины Без красного мяса Без рыбы Без…" at bounding box center [935, 492] width 267 height 52
click at [1048, 242] on use at bounding box center [1047, 241] width 5 height 2
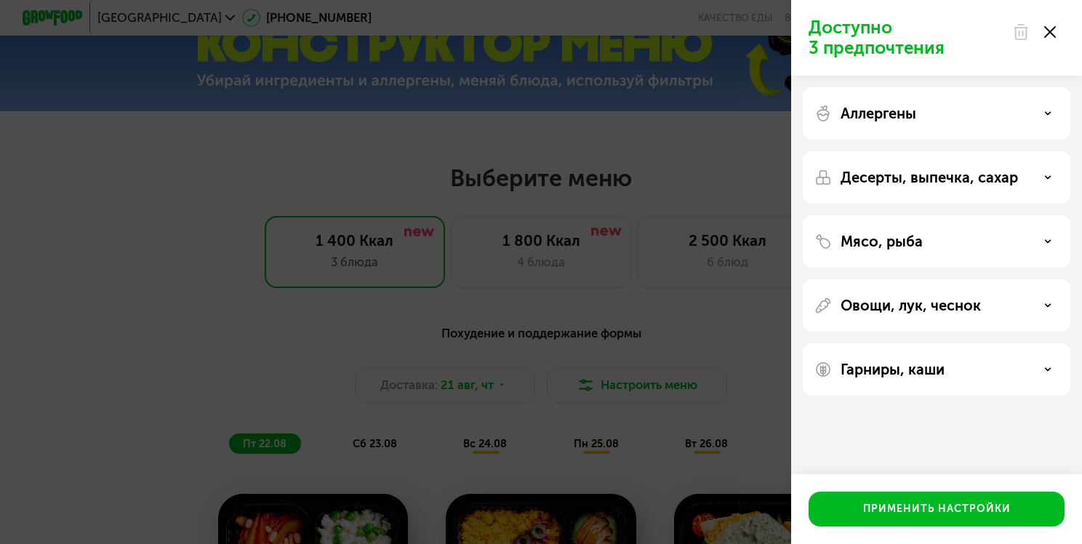
click at [1053, 37] on icon at bounding box center [1050, 32] width 12 height 12
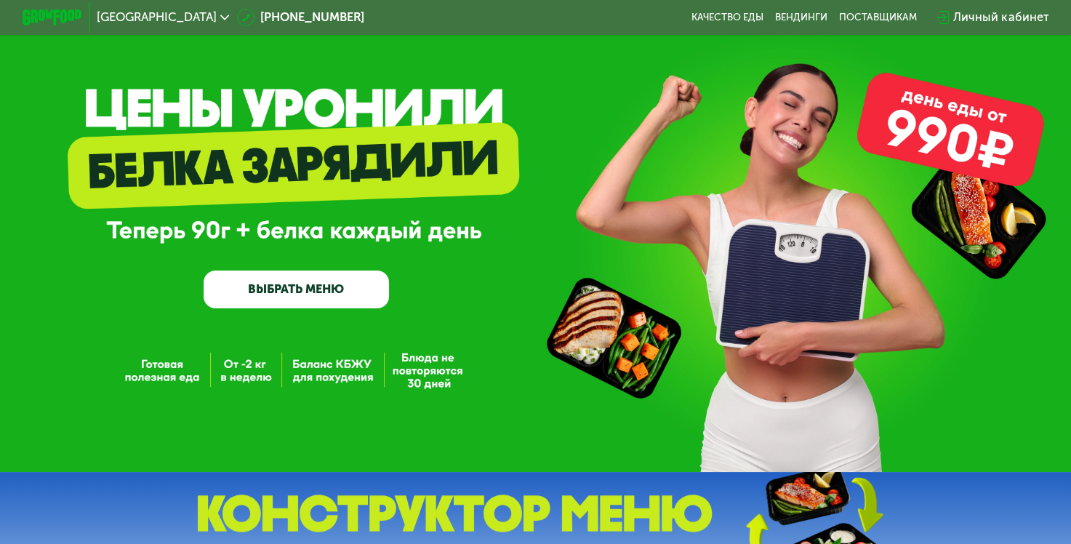
scroll to position [0, 0]
